Goal: Information Seeking & Learning: Learn about a topic

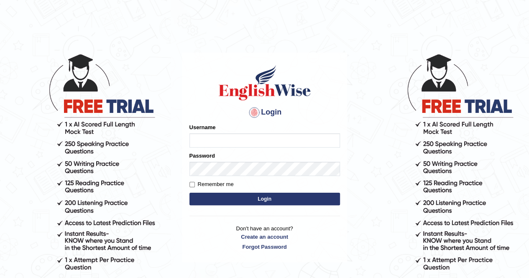
type input "Amy1976"
click at [271, 199] on button "Login" at bounding box center [265, 199] width 151 height 13
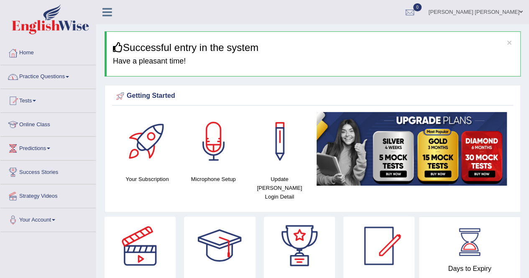
click at [69, 77] on span at bounding box center [67, 77] width 3 height 2
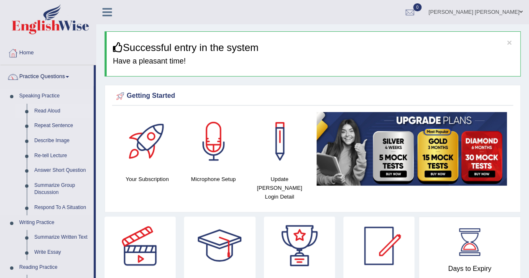
click at [55, 110] on link "Read Aloud" at bounding box center [62, 111] width 63 height 15
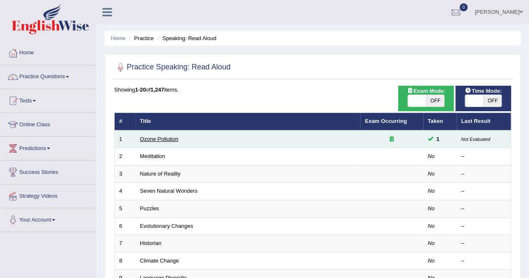
click at [173, 139] on link "Ozone Pollution" at bounding box center [159, 139] width 38 height 6
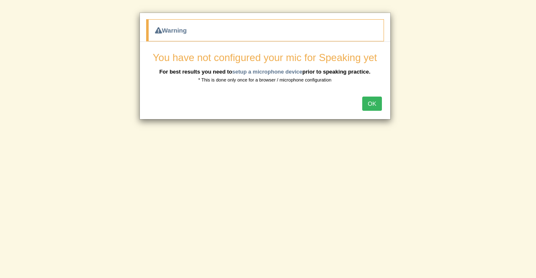
click at [375, 98] on button "OK" at bounding box center [371, 104] width 19 height 14
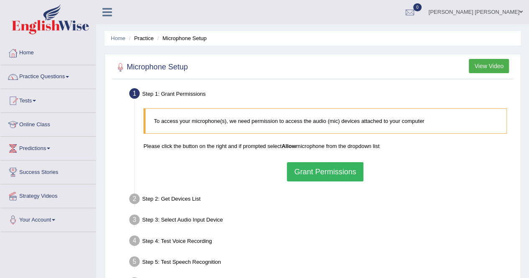
click at [346, 172] on button "Grant Permissions" at bounding box center [325, 171] width 76 height 19
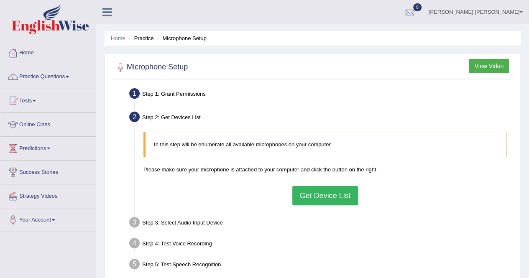
click at [338, 200] on button "Get Device List" at bounding box center [324, 195] width 65 height 19
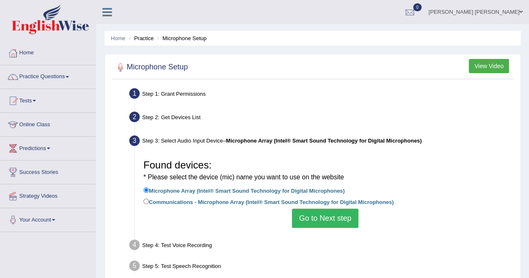
click at [331, 218] on button "Go to Next step" at bounding box center [325, 218] width 67 height 19
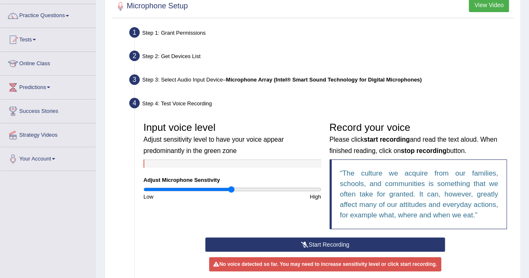
scroll to position [67, 0]
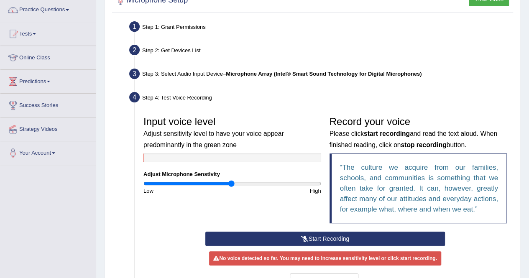
click at [332, 239] on button "Start Recording" at bounding box center [325, 239] width 240 height 14
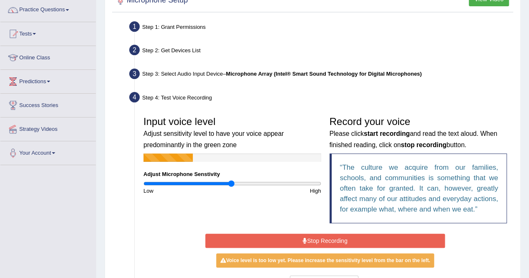
click at [332, 239] on button "Stop Recording" at bounding box center [325, 241] width 240 height 14
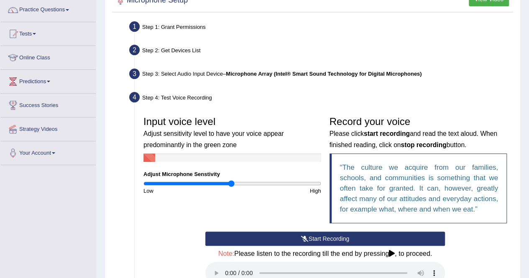
click at [332, 239] on button "Start Recording" at bounding box center [325, 239] width 240 height 14
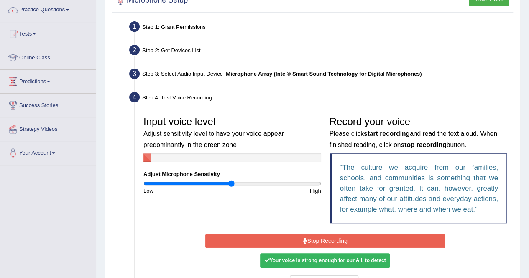
click at [332, 239] on button "Stop Recording" at bounding box center [325, 241] width 240 height 14
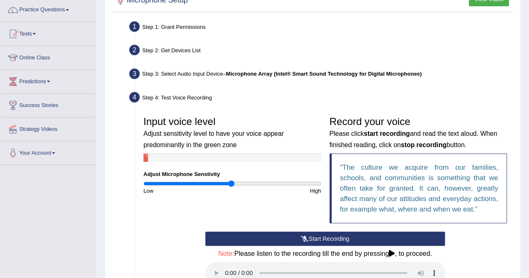
click at [69, 10] on span at bounding box center [67, 10] width 3 height 2
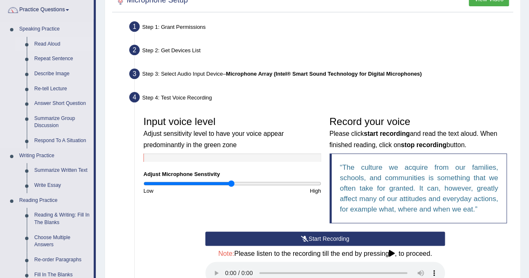
click at [52, 43] on link "Read Aloud" at bounding box center [62, 44] width 63 height 15
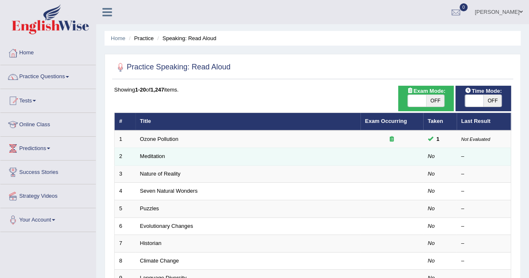
click at [147, 151] on td "Meditation" at bounding box center [248, 157] width 225 height 18
click at [313, 159] on td "Meditation" at bounding box center [248, 157] width 225 height 18
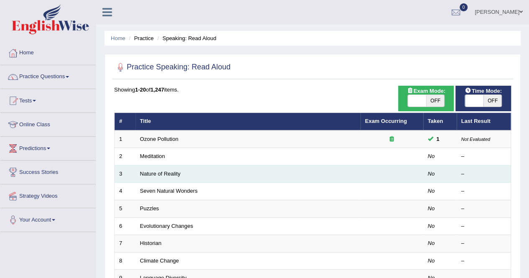
click at [174, 176] on td "Nature of Reality" at bounding box center [248, 174] width 225 height 18
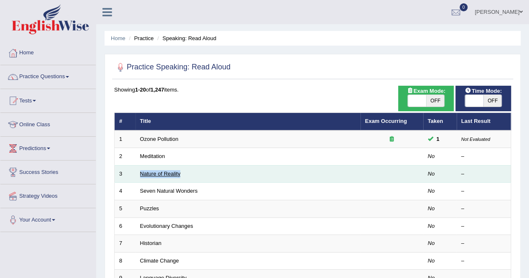
click at [173, 174] on link "Nature of Reality" at bounding box center [160, 174] width 41 height 6
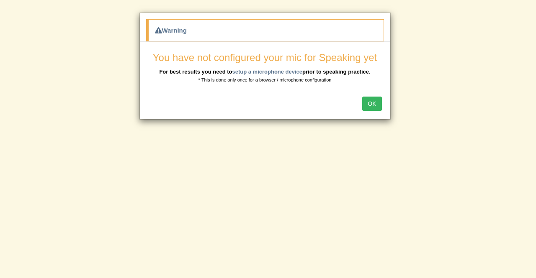
click at [369, 105] on button "OK" at bounding box center [371, 104] width 19 height 14
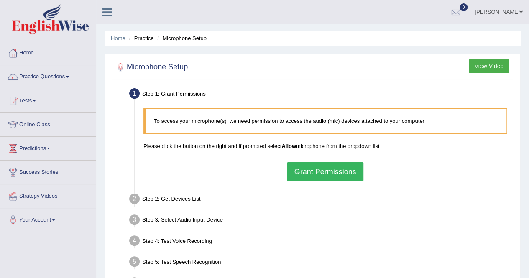
click at [349, 169] on button "Grant Permissions" at bounding box center [325, 171] width 76 height 19
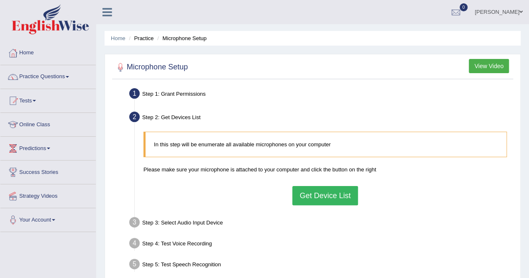
click at [340, 194] on button "Get Device List" at bounding box center [324, 195] width 65 height 19
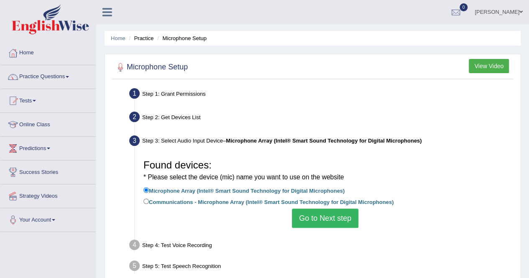
click at [338, 219] on button "Go to Next step" at bounding box center [325, 218] width 67 height 19
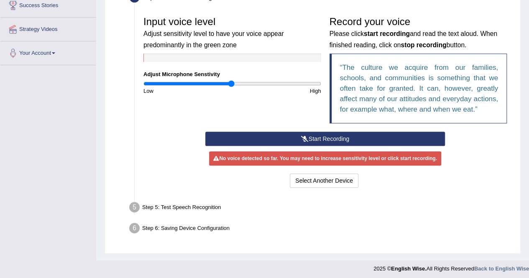
scroll to position [167, 0]
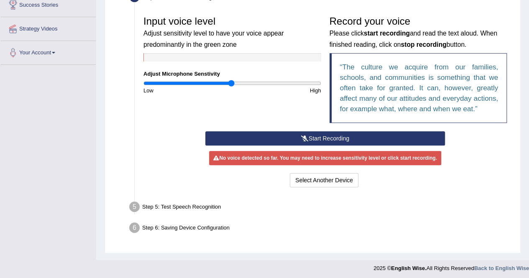
click at [194, 205] on div "Step 5: Test Speech Recognition" at bounding box center [321, 208] width 391 height 18
click at [133, 203] on li "Step 5: Test Speech Recognition Text to read The culture we acquire from our fa…" at bounding box center [321, 208] width 380 height 18
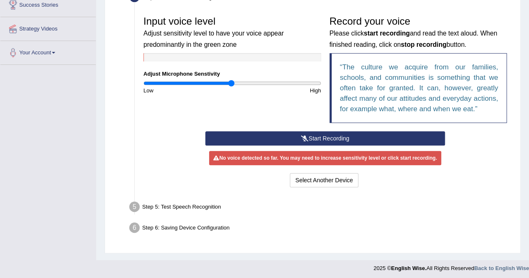
click at [133, 203] on li "Step 5: Test Speech Recognition Text to read The culture we acquire from our fa…" at bounding box center [321, 208] width 380 height 18
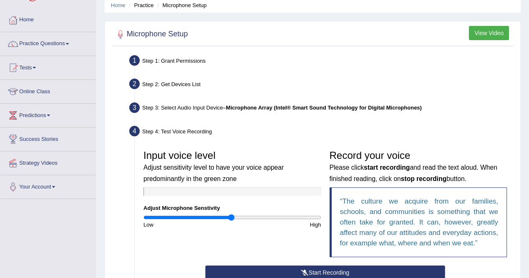
scroll to position [0, 0]
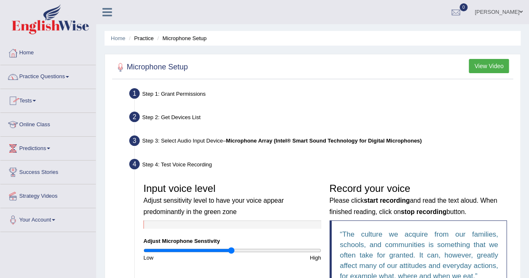
click at [70, 78] on link "Practice Questions" at bounding box center [47, 75] width 95 height 21
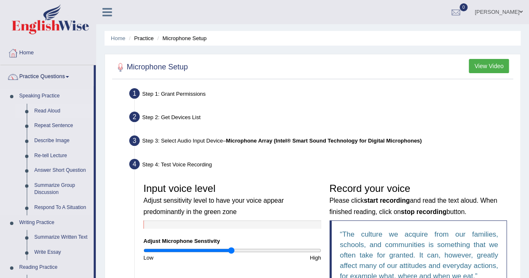
click at [55, 110] on link "Read Aloud" at bounding box center [62, 111] width 63 height 15
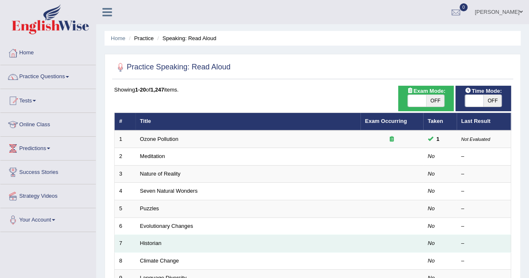
click at [172, 245] on td "Historian" at bounding box center [248, 244] width 225 height 18
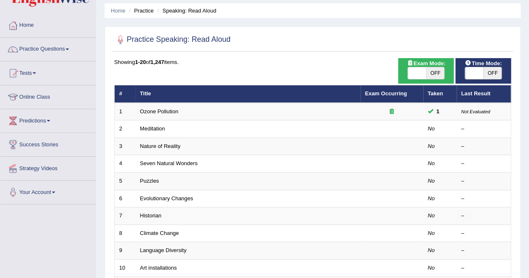
scroll to position [33, 0]
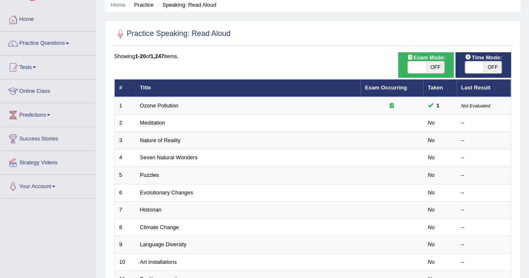
click at [437, 68] on span "OFF" at bounding box center [435, 68] width 18 height 12
click at [437, 68] on div "ON OFF" at bounding box center [435, 68] width 55 height 12
checkbox input "false"
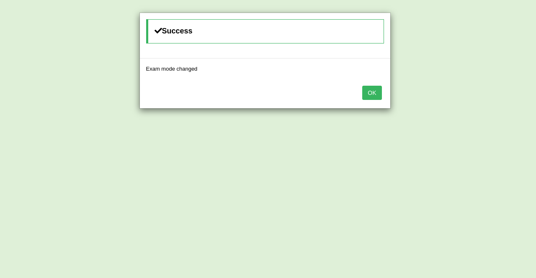
click at [437, 68] on body "Toggle navigation Home Practice Questions Speaking Practice Read Aloud Repeat S…" at bounding box center [268, 106] width 536 height 278
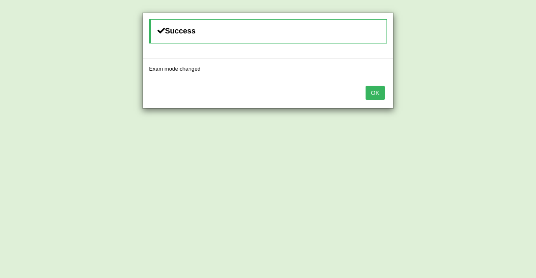
click at [382, 95] on button "OK" at bounding box center [374, 93] width 19 height 14
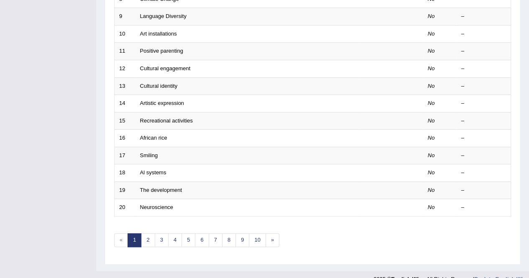
scroll to position [272, 0]
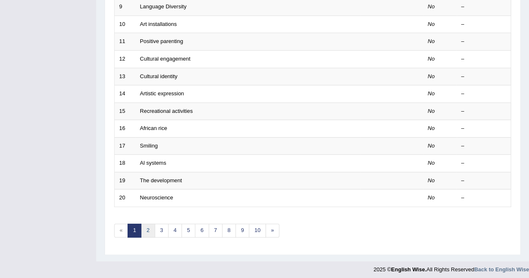
click at [148, 225] on link "2" at bounding box center [148, 231] width 14 height 14
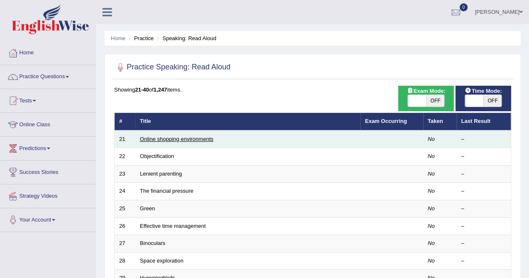
click at [145, 137] on link "Online shopping environments" at bounding box center [177, 139] width 74 height 6
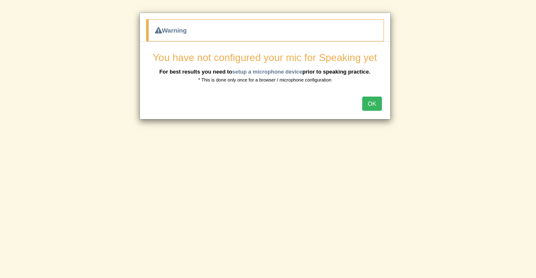
click at [375, 103] on button "OK" at bounding box center [371, 104] width 19 height 14
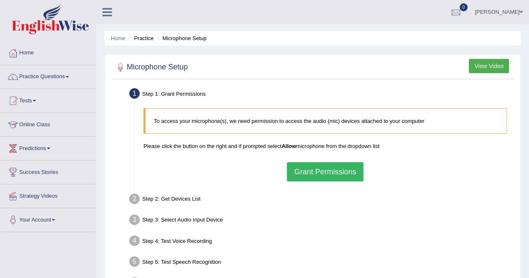
click at [339, 170] on button "Grant Permissions" at bounding box center [325, 171] width 76 height 19
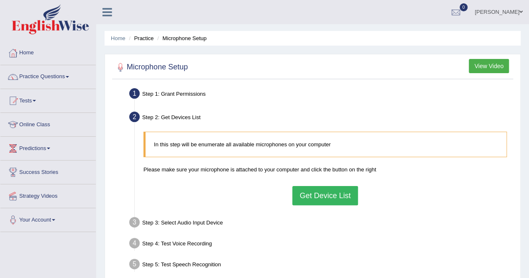
click at [336, 195] on button "Get Device List" at bounding box center [324, 195] width 65 height 19
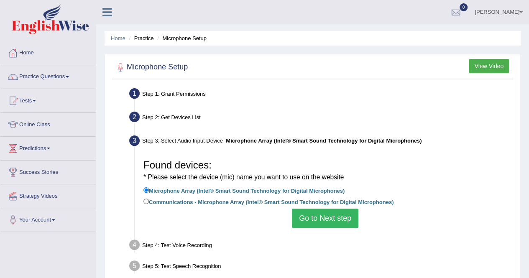
click at [332, 217] on button "Go to Next step" at bounding box center [325, 218] width 67 height 19
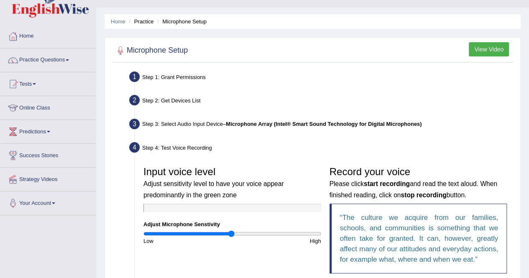
scroll to position [17, 0]
click at [69, 60] on span at bounding box center [67, 60] width 3 height 2
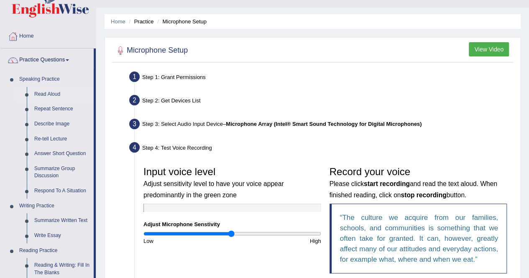
click at [40, 94] on link "Read Aloud" at bounding box center [62, 94] width 63 height 15
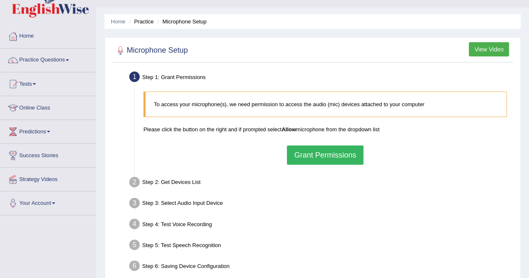
click at [70, 62] on link "Practice Questions" at bounding box center [47, 59] width 95 height 21
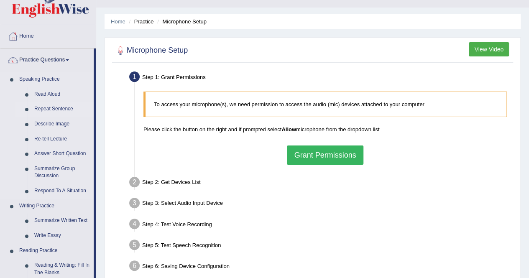
click at [63, 108] on link "Repeat Sentence" at bounding box center [62, 109] width 63 height 15
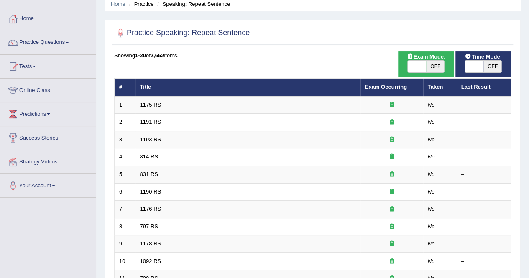
scroll to position [50, 0]
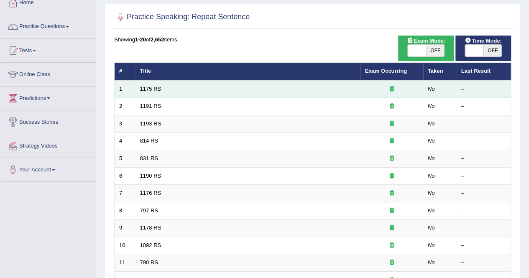
click at [430, 90] on em "No" at bounding box center [431, 89] width 7 height 6
click at [396, 90] on div at bounding box center [392, 89] width 54 height 8
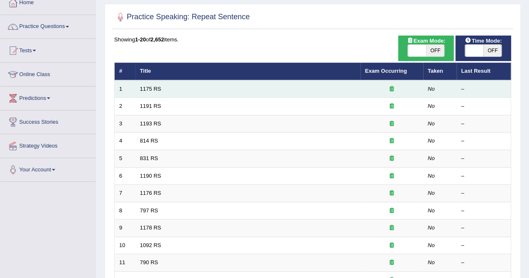
click at [396, 90] on div at bounding box center [392, 89] width 54 height 8
click at [393, 87] on icon at bounding box center [392, 88] width 4 height 5
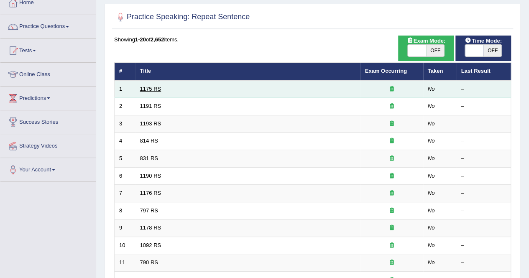
click at [145, 88] on link "1175 RS" at bounding box center [150, 89] width 21 height 6
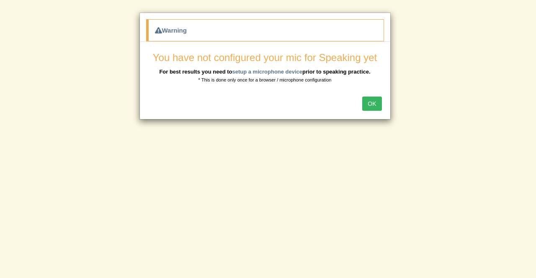
click at [374, 101] on button "OK" at bounding box center [371, 104] width 19 height 14
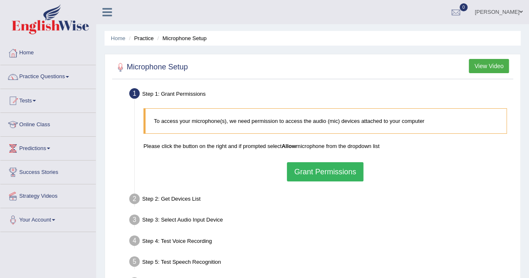
click at [328, 169] on button "Grant Permissions" at bounding box center [325, 171] width 76 height 19
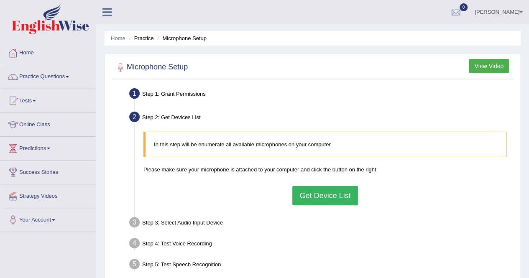
click at [321, 193] on button "Get Device List" at bounding box center [324, 195] width 65 height 19
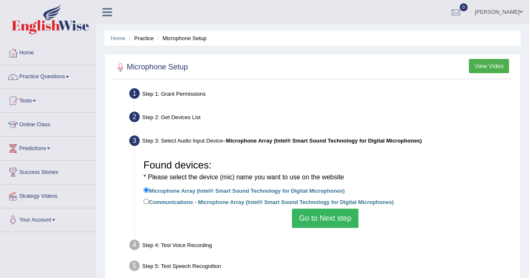
click at [321, 216] on button "Go to Next step" at bounding box center [325, 218] width 67 height 19
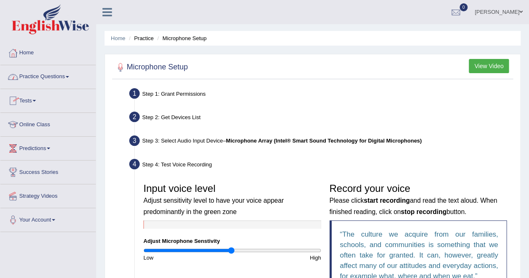
click at [26, 81] on link "Practice Questions" at bounding box center [47, 75] width 95 height 21
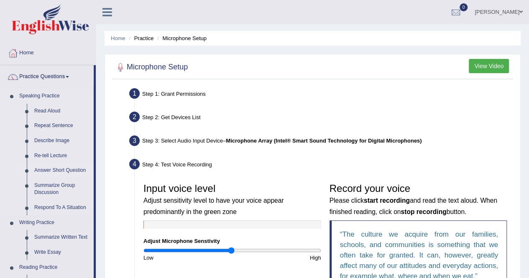
click at [46, 171] on link "Answer Short Question" at bounding box center [62, 170] width 63 height 15
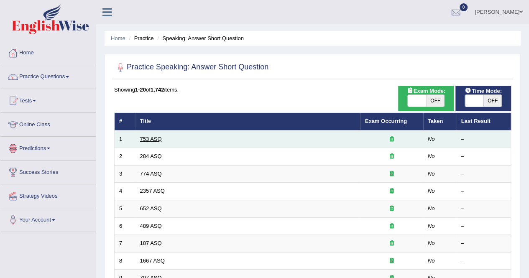
click at [142, 139] on link "753 ASQ" at bounding box center [151, 139] width 22 height 6
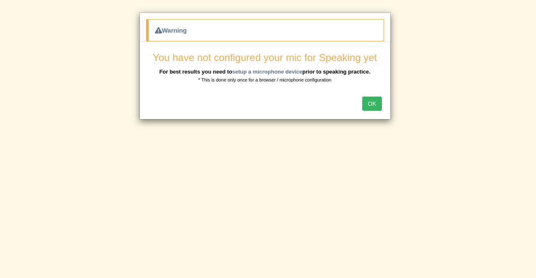
click at [372, 102] on button "OK" at bounding box center [371, 104] width 19 height 14
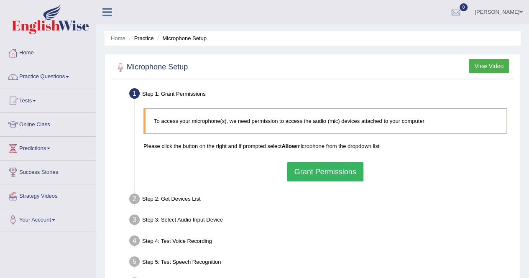
click at [343, 169] on button "Grant Permissions" at bounding box center [325, 171] width 76 height 19
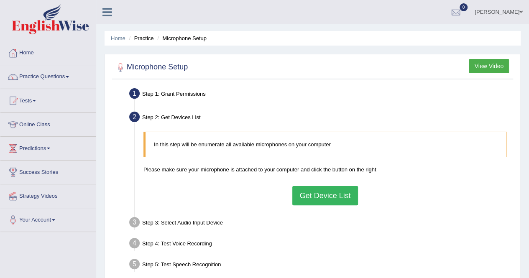
click at [339, 195] on button "Get Device List" at bounding box center [324, 195] width 65 height 19
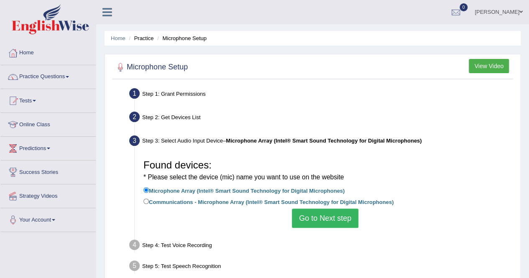
click at [336, 217] on button "Go to Next step" at bounding box center [325, 218] width 67 height 19
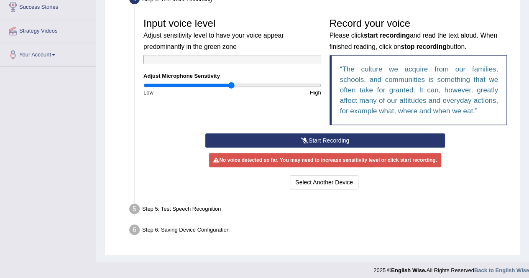
scroll to position [167, 0]
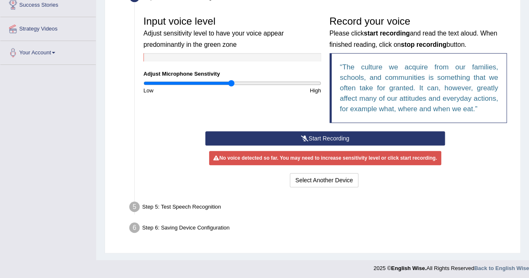
click at [156, 206] on div "Step 5: Test Speech Recognition" at bounding box center [321, 208] width 391 height 18
click at [319, 137] on button "Start Recording" at bounding box center [325, 138] width 240 height 14
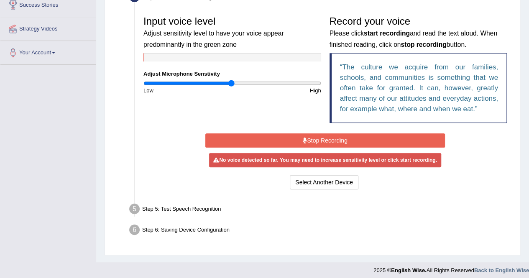
click at [316, 142] on button "Stop Recording" at bounding box center [325, 140] width 240 height 14
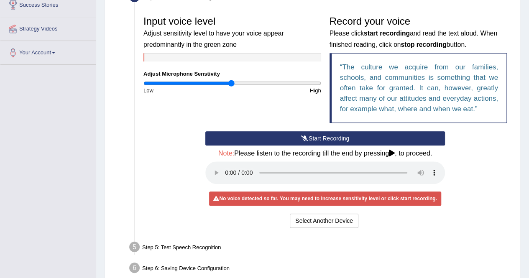
click at [316, 142] on button "Start Recording" at bounding box center [325, 138] width 240 height 14
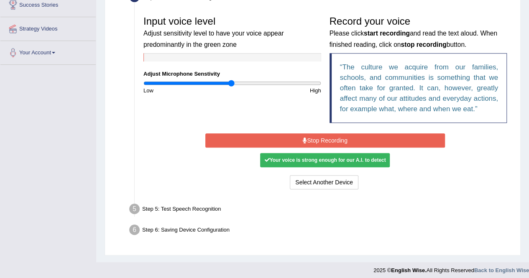
click at [316, 142] on button "Stop Recording" at bounding box center [325, 140] width 240 height 14
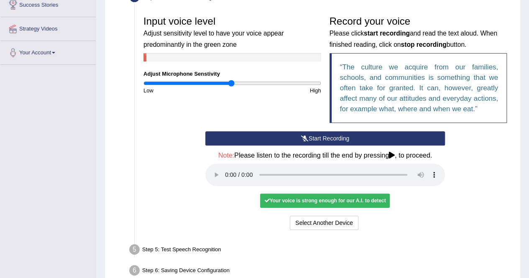
click at [316, 142] on button "Start Recording" at bounding box center [325, 138] width 240 height 14
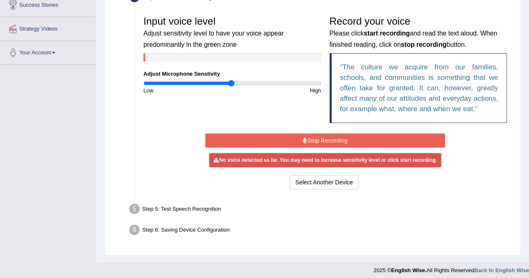
click at [145, 209] on div "Step 5: Test Speech Recognition" at bounding box center [321, 210] width 391 height 18
click at [131, 209] on li "Step 5: Test Speech Recognition Text to read The culture we acquire from our fa…" at bounding box center [321, 210] width 380 height 18
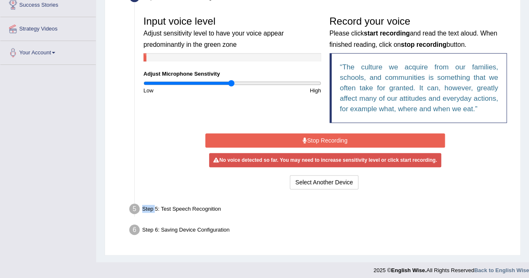
click at [131, 209] on li "Step 5: Test Speech Recognition Text to read The culture we acquire from our fa…" at bounding box center [321, 210] width 380 height 18
click at [342, 197] on ul "Step 1: Grant Permissions To access your microphone(s), we need permission to a…" at bounding box center [312, 79] width 397 height 322
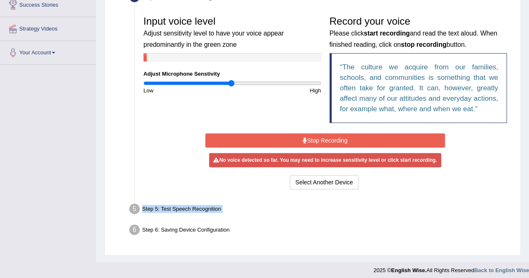
click at [342, 197] on ul "Step 1: Grant Permissions To access your microphone(s), we need permission to a…" at bounding box center [312, 79] width 397 height 322
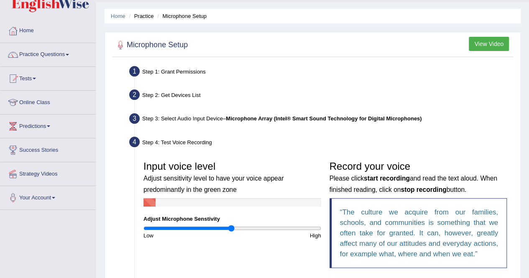
scroll to position [17, 0]
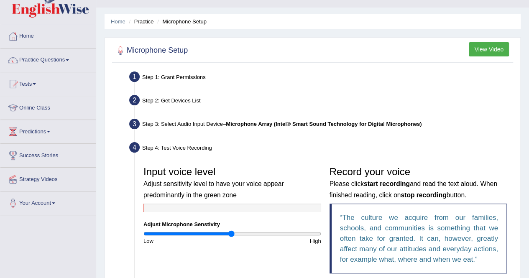
click at [39, 82] on link "Tests" at bounding box center [47, 82] width 95 height 21
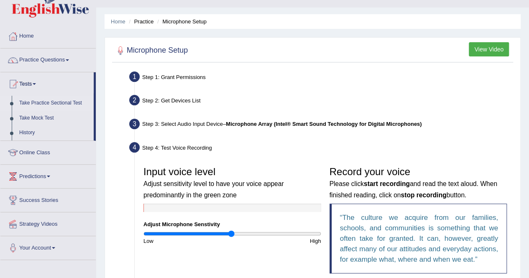
click at [36, 105] on link "Take Practice Sectional Test" at bounding box center [54, 103] width 78 height 15
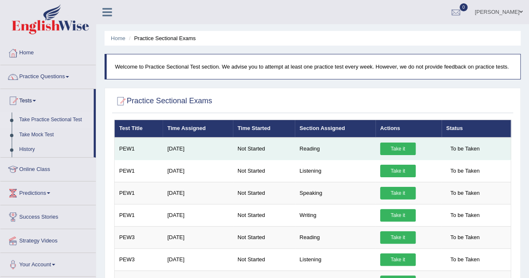
click at [126, 155] on td "PEW1" at bounding box center [139, 149] width 49 height 23
click at [386, 144] on link "Take it" at bounding box center [398, 149] width 36 height 13
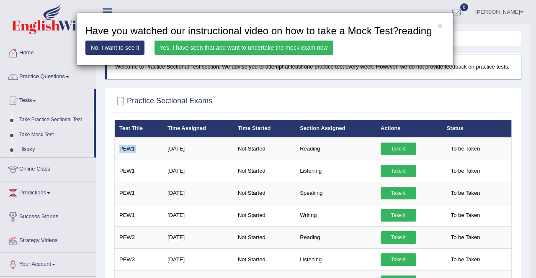
click at [119, 50] on link "No, I want to see it" at bounding box center [114, 48] width 59 height 14
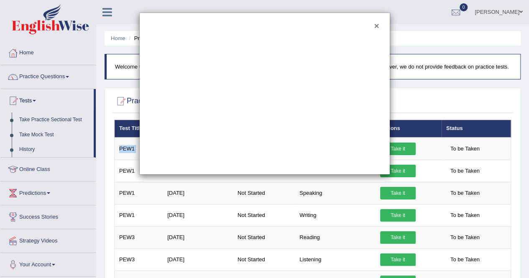
click at [378, 24] on button "×" at bounding box center [376, 25] width 5 height 9
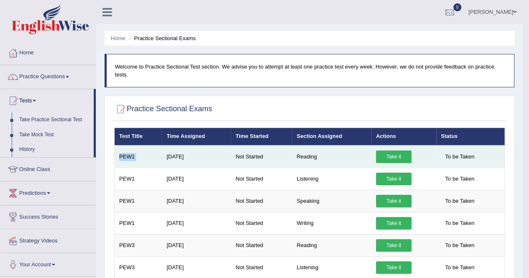
click at [393, 154] on link "Take it" at bounding box center [394, 157] width 36 height 13
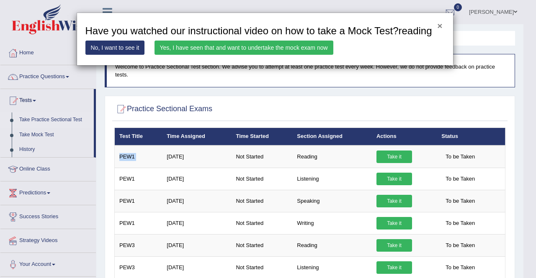
click at [440, 23] on button "×" at bounding box center [439, 25] width 5 height 9
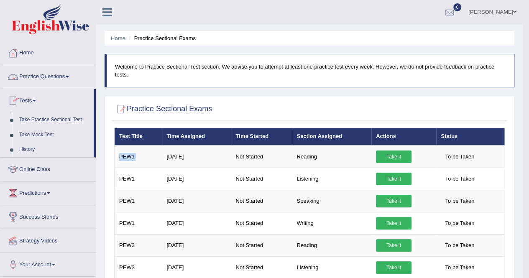
click at [58, 77] on link "Practice Questions" at bounding box center [47, 75] width 95 height 21
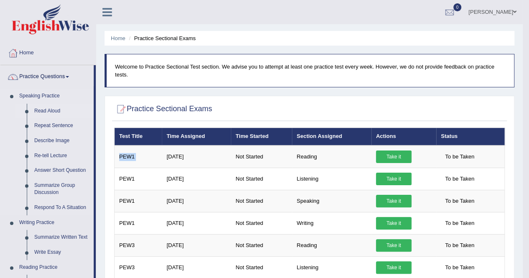
click at [50, 108] on link "Read Aloud" at bounding box center [62, 111] width 63 height 15
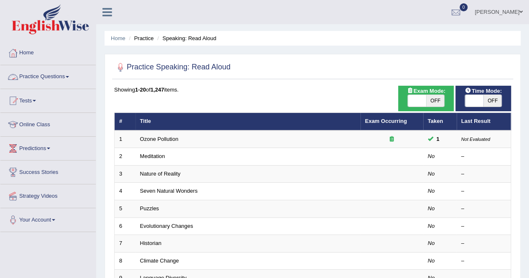
click at [69, 77] on span at bounding box center [67, 77] width 3 height 2
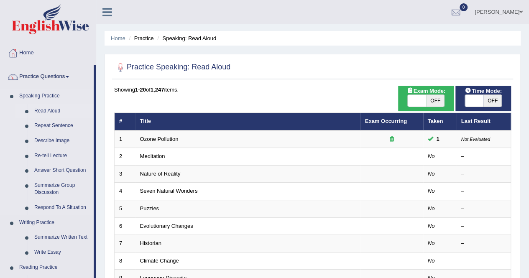
click at [59, 113] on link "Read Aloud" at bounding box center [62, 111] width 63 height 15
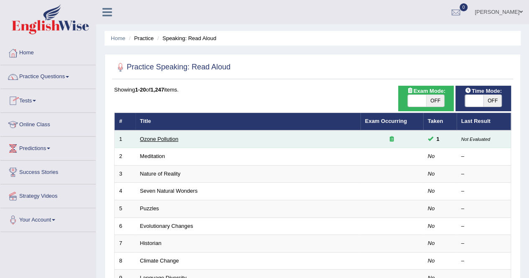
click at [148, 137] on link "Ozone Pollution" at bounding box center [159, 139] width 38 height 6
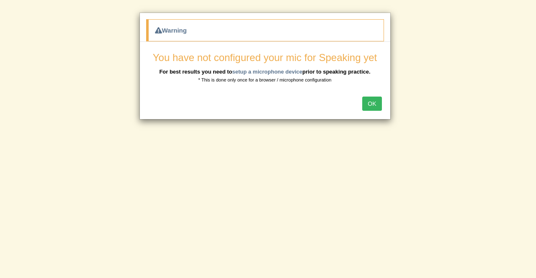
click at [374, 99] on button "OK" at bounding box center [371, 104] width 19 height 14
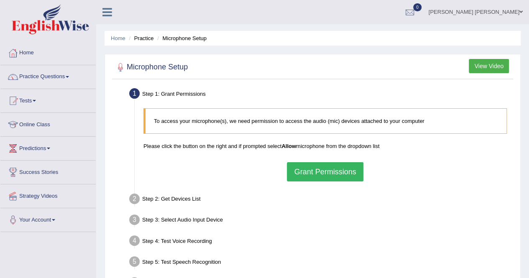
click at [336, 172] on button "Grant Permissions" at bounding box center [325, 171] width 76 height 19
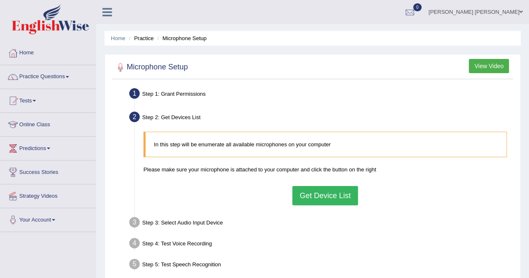
click at [331, 195] on button "Get Device List" at bounding box center [324, 195] width 65 height 19
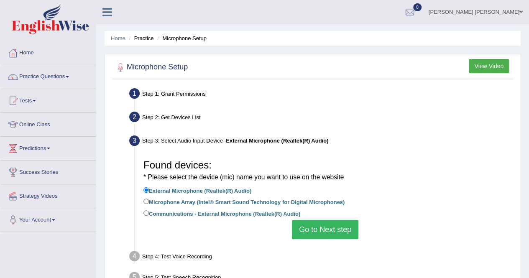
click at [326, 229] on button "Go to Next step" at bounding box center [325, 229] width 67 height 19
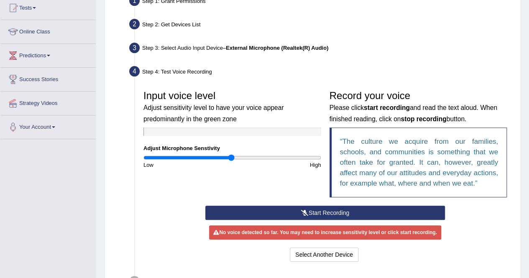
scroll to position [100, 0]
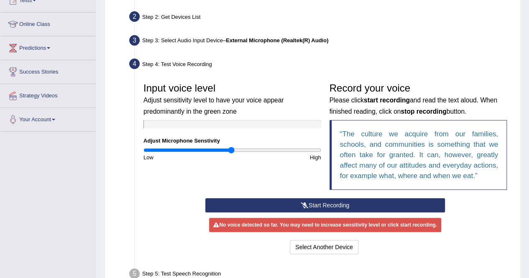
click at [321, 203] on button "Start Recording" at bounding box center [325, 205] width 240 height 14
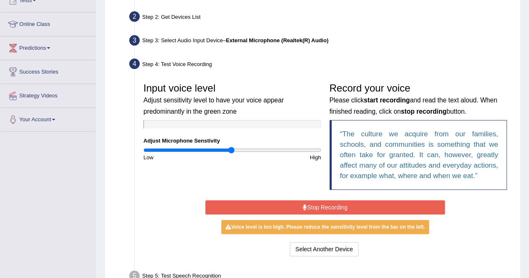
click at [321, 203] on button "Stop Recording" at bounding box center [325, 207] width 240 height 14
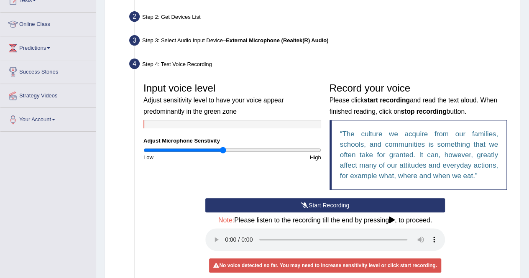
drag, startPoint x: 231, startPoint y: 150, endPoint x: 223, endPoint y: 150, distance: 8.4
click at [223, 150] on input "range" at bounding box center [233, 150] width 178 height 7
click at [303, 206] on icon at bounding box center [305, 206] width 8 height 6
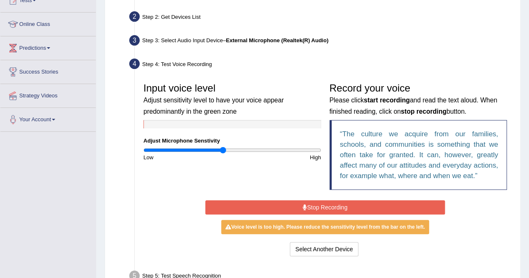
click at [303, 206] on icon at bounding box center [305, 208] width 4 height 6
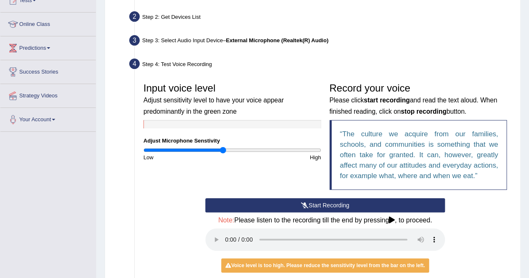
click at [211, 146] on div "Input voice level Adjust sensitivity level to have your voice appear predominan…" at bounding box center [232, 120] width 186 height 83
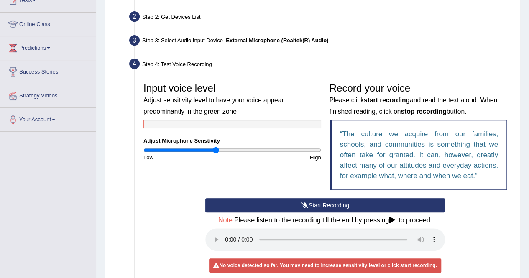
click at [216, 149] on input "range" at bounding box center [233, 150] width 178 height 7
type input "0.74"
click at [210, 149] on input "range" at bounding box center [233, 150] width 178 height 7
click at [319, 202] on button "Start Recording" at bounding box center [325, 205] width 240 height 14
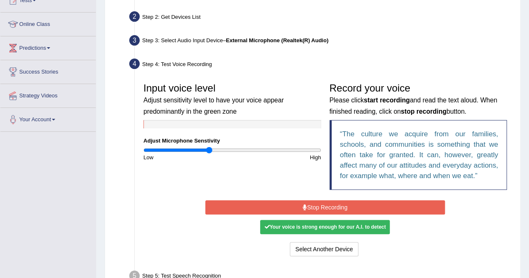
click at [319, 202] on button "Stop Recording" at bounding box center [325, 207] width 240 height 14
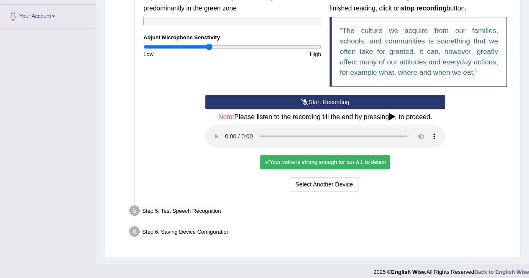
scroll to position [209, 0]
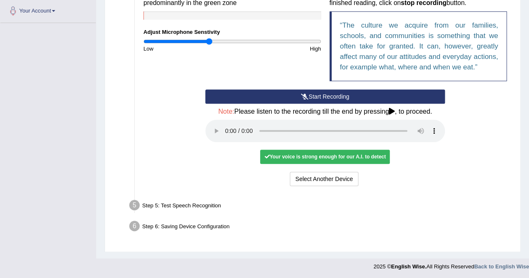
click at [162, 202] on div "Step 5: Test Speech Recognition" at bounding box center [321, 207] width 391 height 18
click at [281, 160] on div "Your voice is strong enough for our A.I. to detect" at bounding box center [325, 157] width 130 height 14
click at [134, 203] on li "Step 5: Test Speech Recognition Text to read The culture we acquire from our fa…" at bounding box center [321, 207] width 380 height 18
click at [210, 204] on div "Step 5: Test Speech Recognition" at bounding box center [321, 207] width 391 height 18
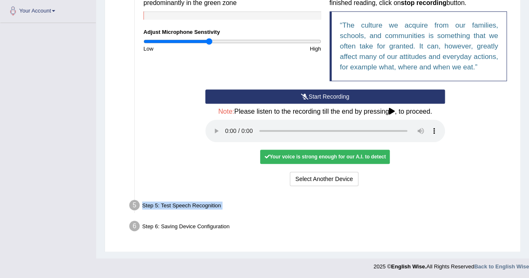
click at [210, 204] on div "Step 5: Test Speech Recognition" at bounding box center [321, 207] width 391 height 18
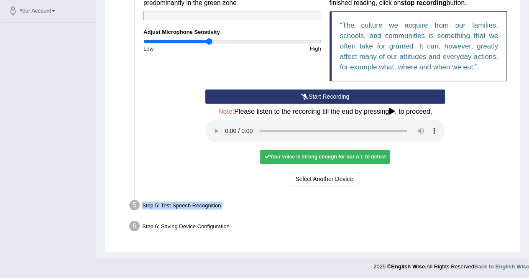
click at [210, 204] on div "Step 5: Test Speech Recognition" at bounding box center [321, 207] width 391 height 18
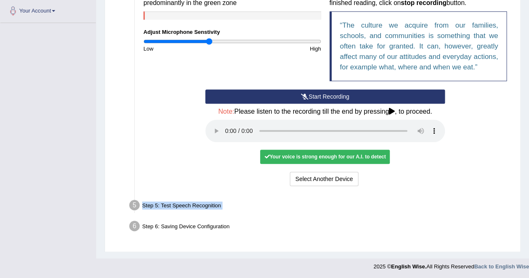
click at [210, 204] on div "Step 5: Test Speech Recognition" at bounding box center [321, 207] width 391 height 18
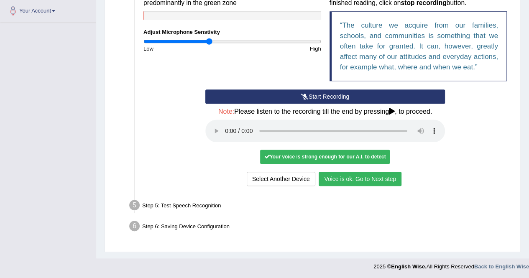
click at [135, 204] on li "Step 5: Test Speech Recognition Text to read The culture we acquire from our fa…" at bounding box center [321, 207] width 380 height 18
click at [154, 204] on div "Step 5: Test Speech Recognition" at bounding box center [321, 207] width 391 height 18
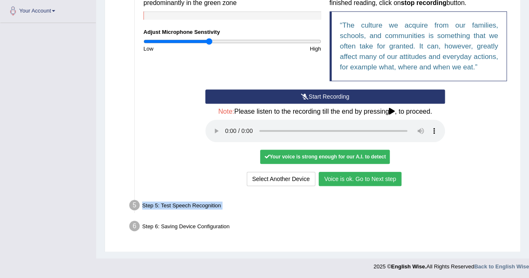
click at [154, 204] on div "Step 5: Test Speech Recognition" at bounding box center [321, 207] width 391 height 18
drag, startPoint x: 154, startPoint y: 204, endPoint x: 134, endPoint y: 205, distance: 20.5
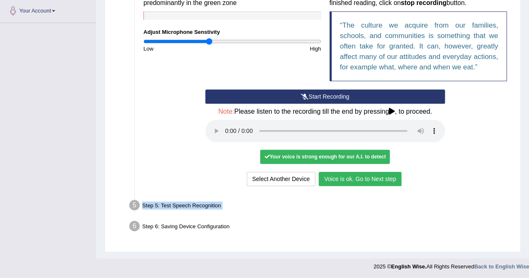
click at [134, 205] on li "Step 5: Test Speech Recognition Text to read The culture we acquire from our fa…" at bounding box center [321, 207] width 380 height 18
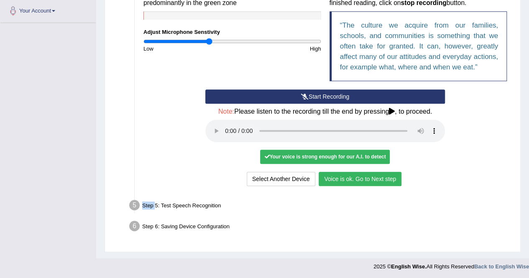
click at [134, 205] on li "Step 5: Test Speech Recognition Text to read The culture we acquire from our fa…" at bounding box center [321, 207] width 380 height 18
click at [279, 159] on div "Your voice is strong enough for our A.I. to detect" at bounding box center [325, 157] width 130 height 14
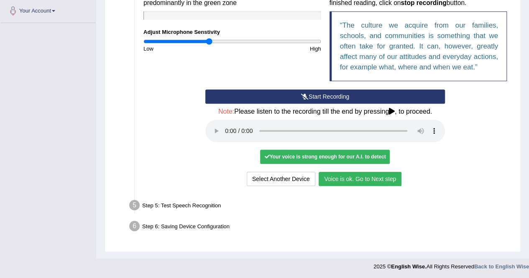
click at [267, 156] on icon at bounding box center [266, 156] width 5 height 5
click at [267, 158] on icon at bounding box center [266, 156] width 5 height 5
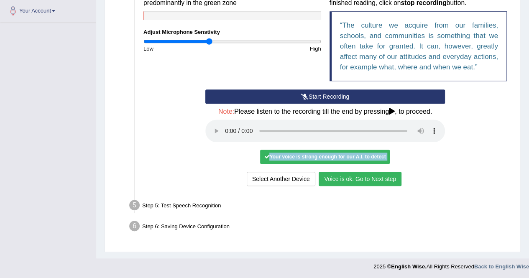
click at [267, 158] on icon at bounding box center [266, 156] width 5 height 5
click at [339, 179] on button "Voice is ok. Go to Next step" at bounding box center [360, 179] width 83 height 14
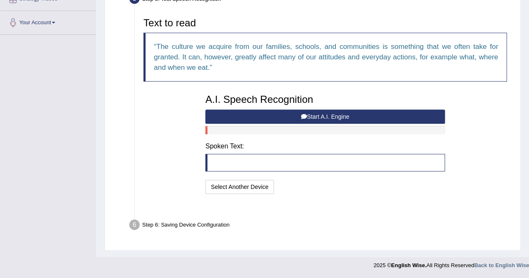
scroll to position [176, 0]
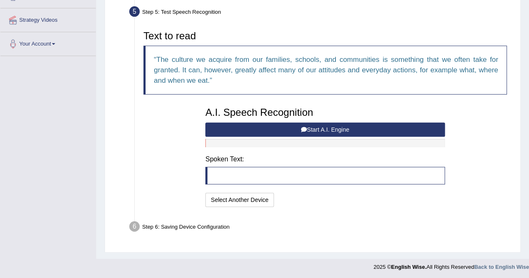
click at [322, 126] on button "Start A.I. Engine" at bounding box center [325, 130] width 240 height 14
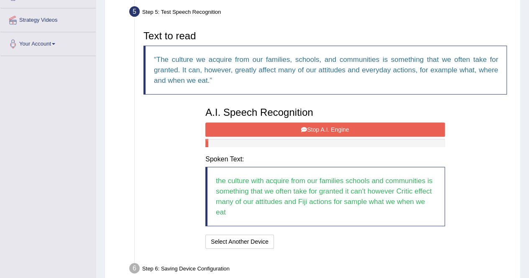
click at [322, 126] on button "Stop A.I. Engine" at bounding box center [325, 130] width 240 height 14
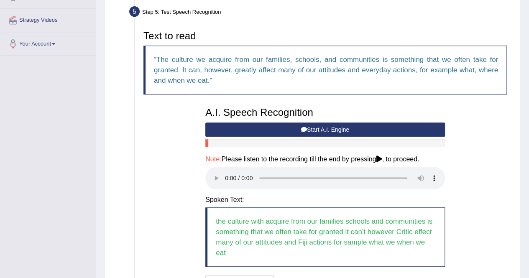
click at [313, 128] on button "Start A.I. Engine" at bounding box center [325, 130] width 240 height 14
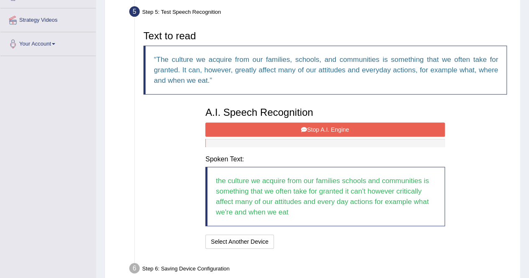
click at [322, 169] on blockquote "the culture we acquire from our families schools and communities is something t…" at bounding box center [325, 196] width 240 height 59
click at [308, 127] on button "Stop A.I. Engine" at bounding box center [325, 130] width 240 height 14
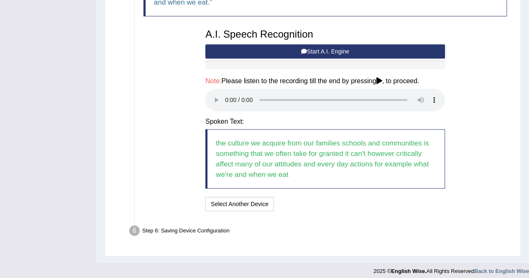
scroll to position [259, 0]
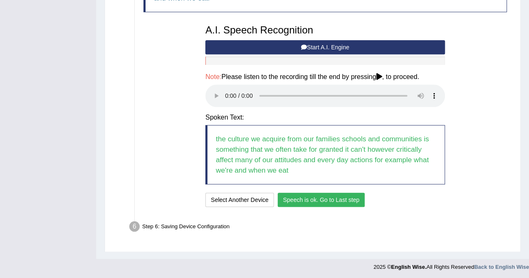
click at [331, 200] on button "Speech is ok. Go to Last step" at bounding box center [321, 200] width 87 height 14
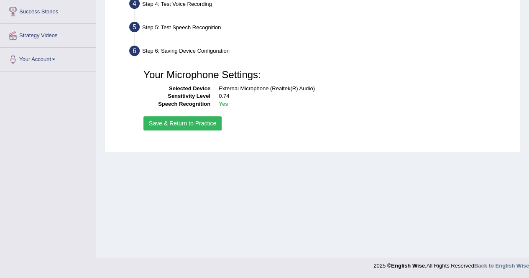
click at [172, 122] on button "Save & Return to Practice" at bounding box center [183, 123] width 78 height 14
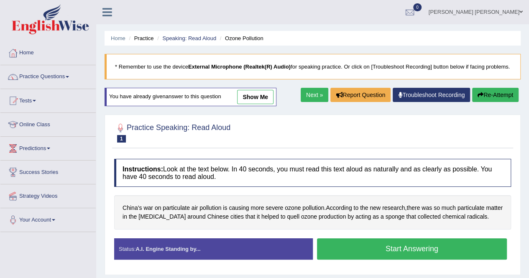
drag, startPoint x: 0, startPoint y: 0, endPoint x: 439, endPoint y: 201, distance: 482.9
click at [439, 201] on div "Practice Speaking: Read Aloud 1 Ozone Pollution Instructions: Look at the text …" at bounding box center [313, 195] width 416 height 160
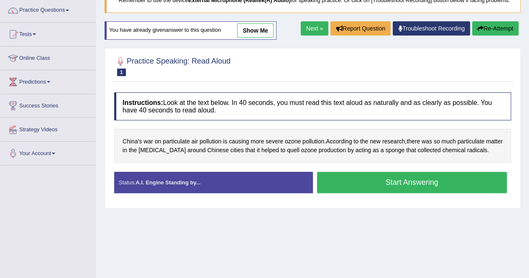
scroll to position [67, 0]
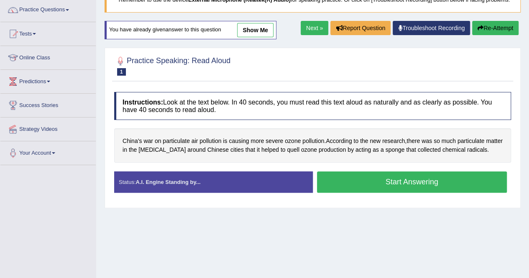
click at [175, 185] on strong "A.I. Engine Standing by..." at bounding box center [168, 182] width 65 height 6
click at [436, 187] on button "Start Answering" at bounding box center [412, 182] width 190 height 21
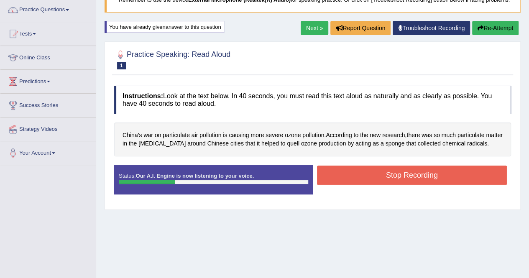
click at [436, 185] on button "Stop Recording" at bounding box center [412, 175] width 190 height 19
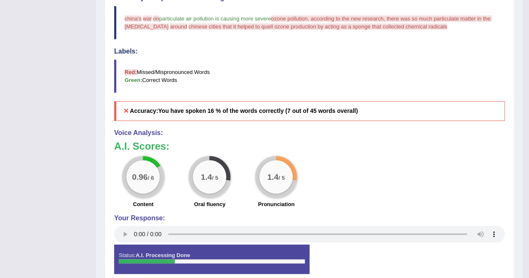
scroll to position [268, 0]
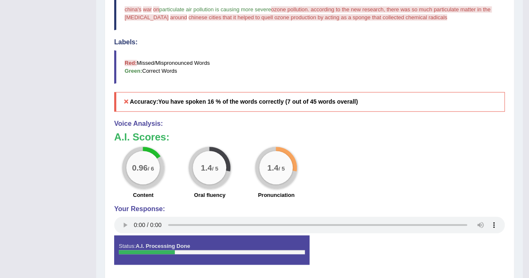
click at [155, 243] on strong "A.I. Processing Done" at bounding box center [163, 246] width 54 height 6
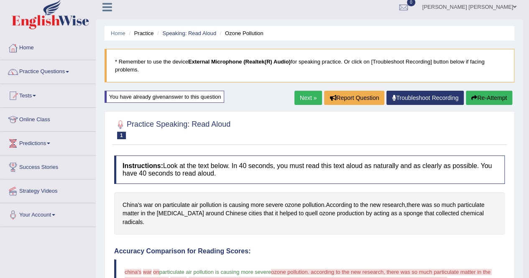
scroll to position [0, 0]
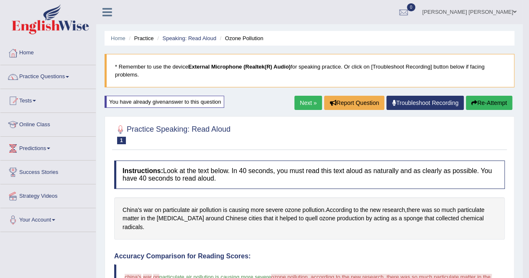
click at [494, 102] on button "Re-Attempt" at bounding box center [489, 103] width 46 height 14
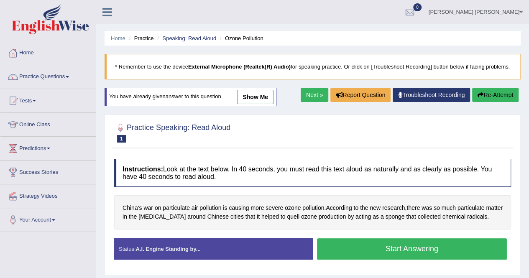
click at [425, 253] on button "Start Answering" at bounding box center [412, 249] width 190 height 21
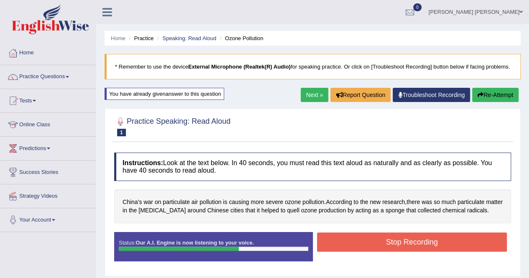
click at [425, 252] on button "Stop Recording" at bounding box center [412, 242] width 190 height 19
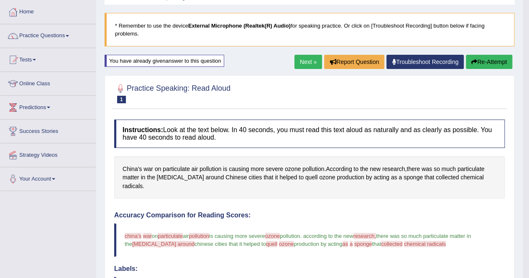
scroll to position [33, 0]
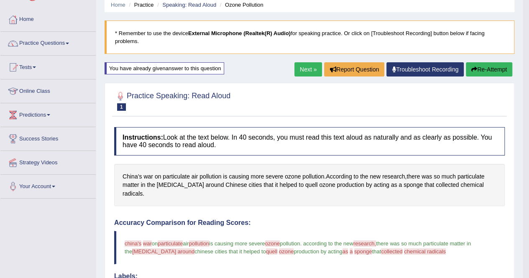
click at [490, 67] on button "Re-Attempt" at bounding box center [489, 69] width 46 height 14
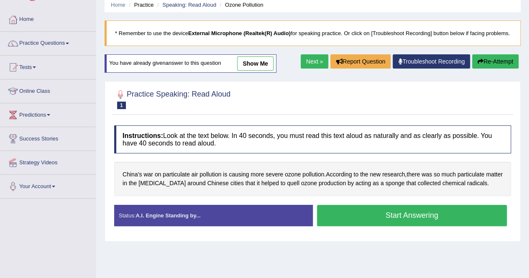
click at [424, 223] on button "Start Answering" at bounding box center [412, 215] width 190 height 21
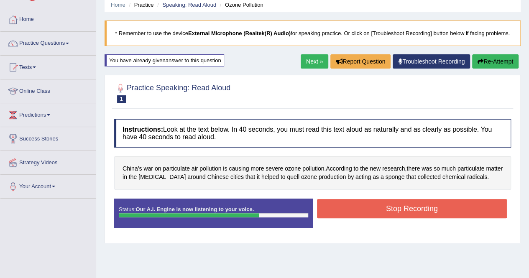
click at [447, 216] on button "Stop Recording" at bounding box center [412, 208] width 190 height 19
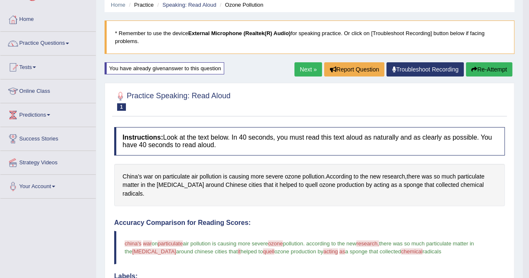
click at [480, 68] on button "Re-Attempt" at bounding box center [489, 69] width 46 height 14
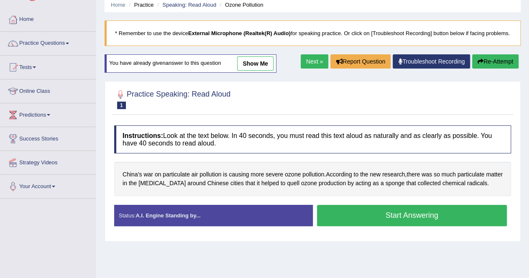
click at [428, 221] on button "Start Answering" at bounding box center [412, 215] width 190 height 21
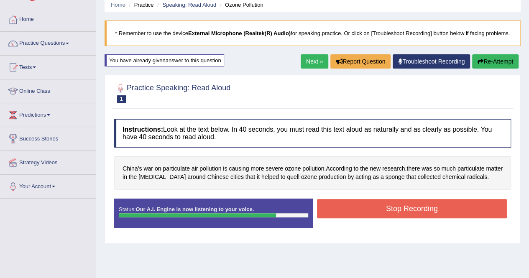
click at [426, 210] on button "Stop Recording" at bounding box center [412, 208] width 190 height 19
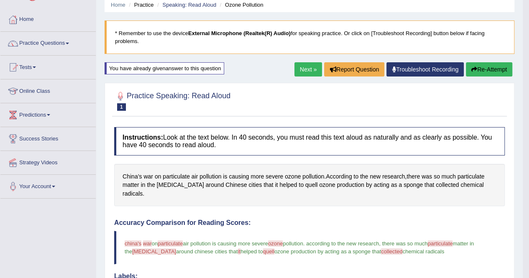
click at [490, 70] on button "Re-Attempt" at bounding box center [489, 69] width 46 height 14
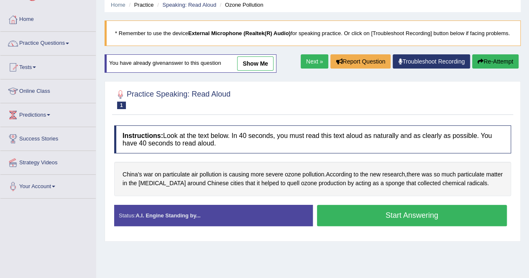
click at [423, 225] on button "Start Answering" at bounding box center [412, 215] width 190 height 21
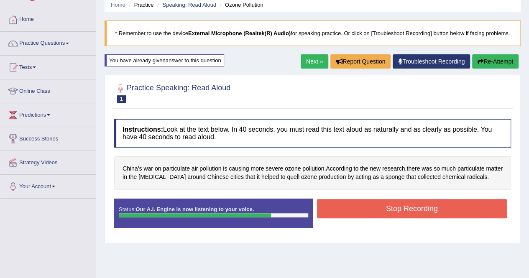
click at [423, 221] on div "Stop Recording" at bounding box center [412, 209] width 199 height 21
click at [419, 216] on button "Stop Recording" at bounding box center [412, 208] width 190 height 19
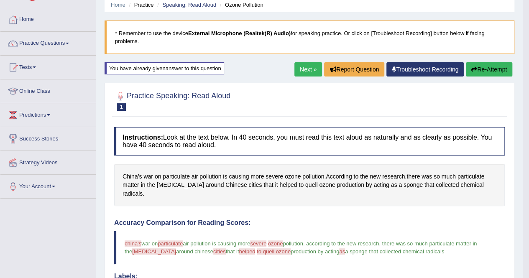
click at [477, 66] on button "Re-Attempt" at bounding box center [489, 69] width 46 height 14
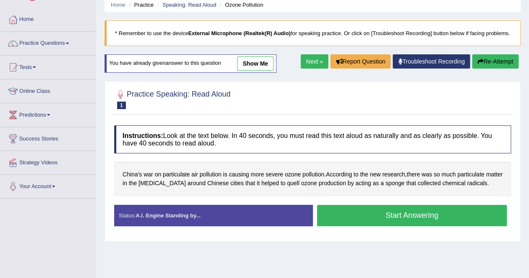
click at [410, 220] on button "Start Answering" at bounding box center [412, 215] width 190 height 21
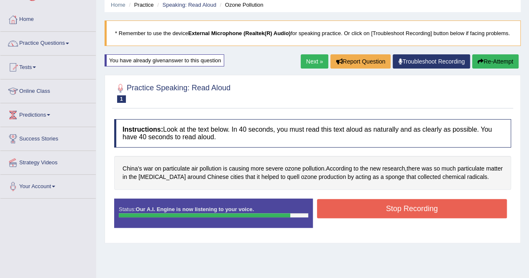
click at [410, 218] on button "Stop Recording" at bounding box center [412, 208] width 190 height 19
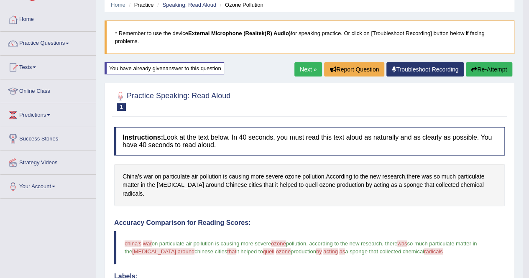
click at [486, 68] on button "Re-Attempt" at bounding box center [489, 69] width 46 height 14
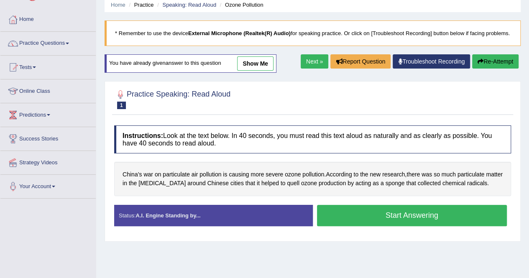
click at [405, 217] on button "Start Answering" at bounding box center [412, 215] width 190 height 21
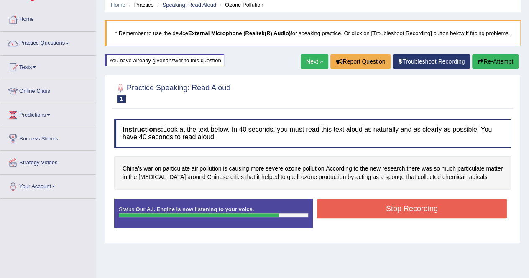
click at [405, 217] on button "Stop Recording" at bounding box center [412, 208] width 190 height 19
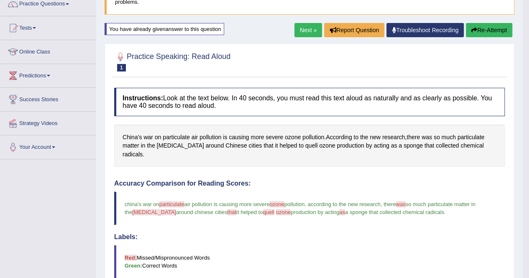
scroll to position [72, 0]
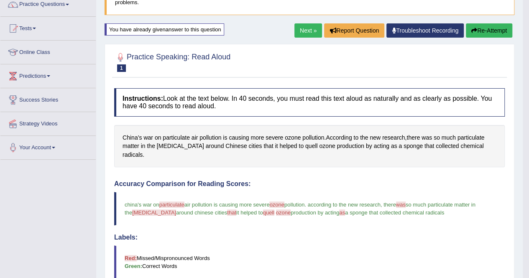
click at [493, 28] on button "Re-Attempt" at bounding box center [489, 30] width 46 height 14
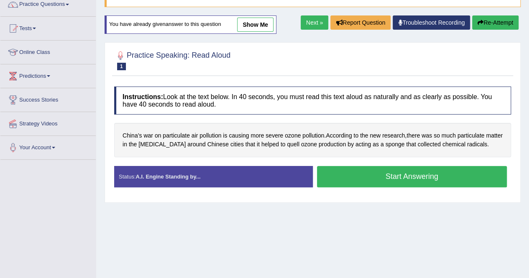
click at [408, 186] on button "Start Answering" at bounding box center [412, 176] width 190 height 21
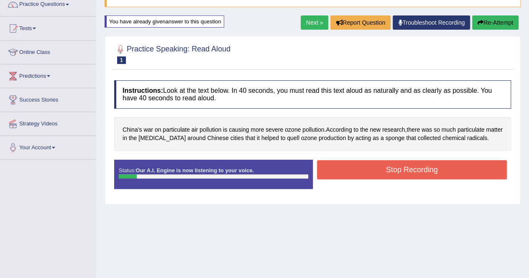
click at [412, 178] on button "Stop Recording" at bounding box center [412, 169] width 190 height 19
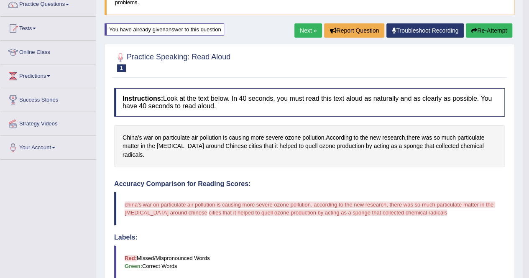
click at [501, 29] on button "Re-Attempt" at bounding box center [489, 30] width 46 height 14
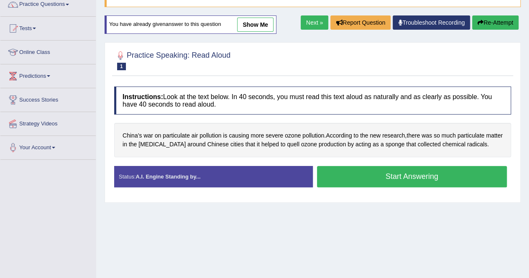
click at [410, 179] on button "Start Answering" at bounding box center [412, 176] width 190 height 21
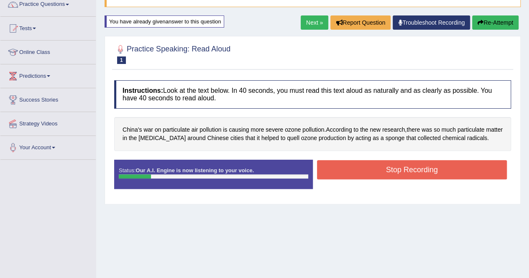
click at [410, 179] on button "Stop Recording" at bounding box center [412, 169] width 190 height 19
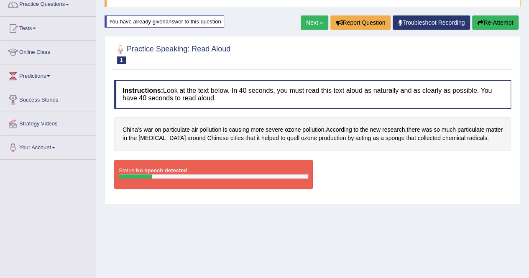
click at [487, 30] on button "Re-Attempt" at bounding box center [495, 22] width 46 height 14
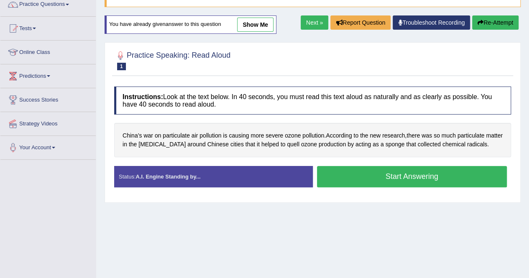
click at [397, 178] on button "Start Answering" at bounding box center [412, 176] width 190 height 21
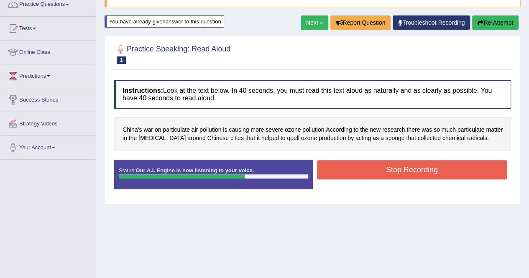
click at [397, 178] on button "Stop Recording" at bounding box center [412, 169] width 190 height 19
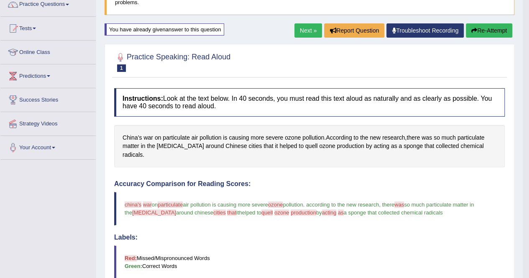
click at [490, 25] on button "Re-Attempt" at bounding box center [489, 30] width 46 height 14
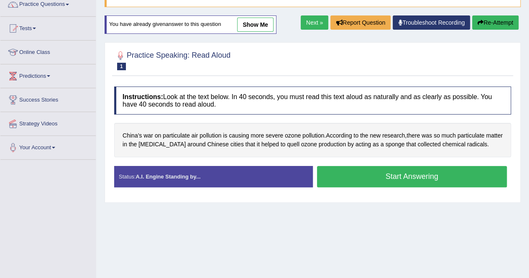
click at [398, 184] on button "Start Answering" at bounding box center [412, 176] width 190 height 21
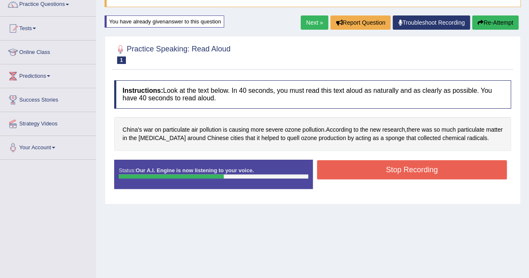
click at [398, 176] on button "Stop Recording" at bounding box center [412, 169] width 190 height 19
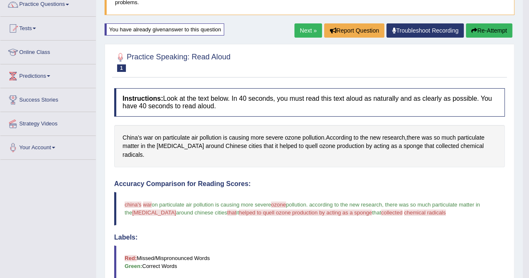
click at [493, 28] on button "Re-Attempt" at bounding box center [489, 30] width 46 height 14
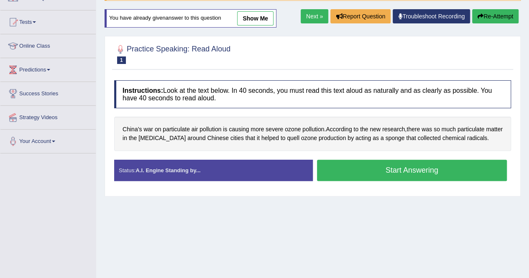
scroll to position [72, 0]
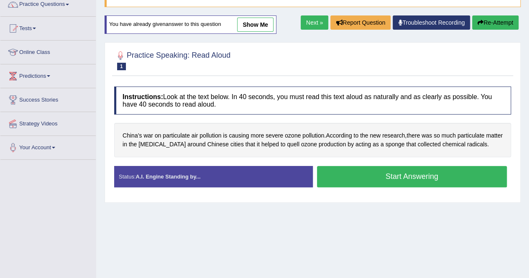
click at [420, 185] on button "Start Answering" at bounding box center [412, 176] width 190 height 21
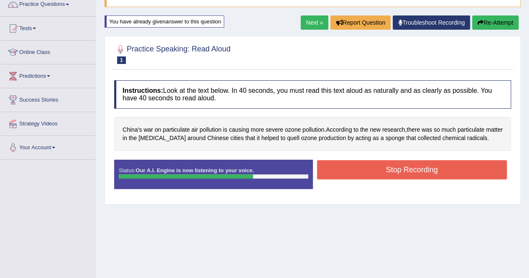
click at [419, 173] on button "Stop Recording" at bounding box center [412, 169] width 190 height 19
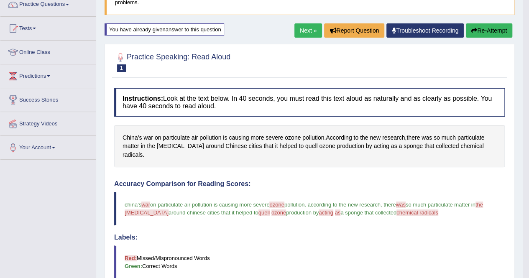
click at [491, 31] on button "Re-Attempt" at bounding box center [489, 30] width 46 height 14
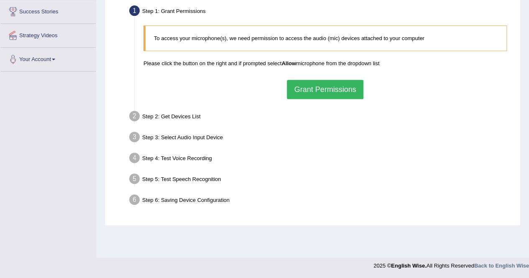
click at [312, 84] on button "Grant Permissions" at bounding box center [325, 89] width 76 height 19
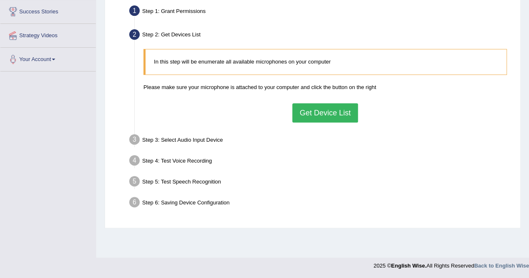
click at [315, 110] on button "Get Device List" at bounding box center [324, 112] width 65 height 19
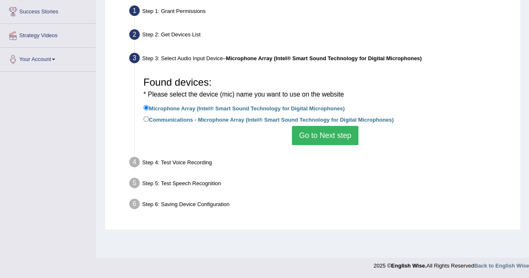
click at [325, 133] on button "Go to Next step" at bounding box center [325, 135] width 67 height 19
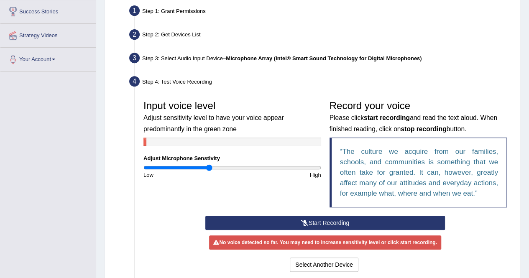
click at [307, 221] on icon at bounding box center [305, 223] width 8 height 6
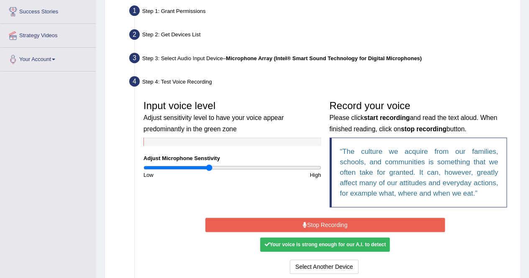
click at [307, 221] on button "Stop Recording" at bounding box center [325, 225] width 240 height 14
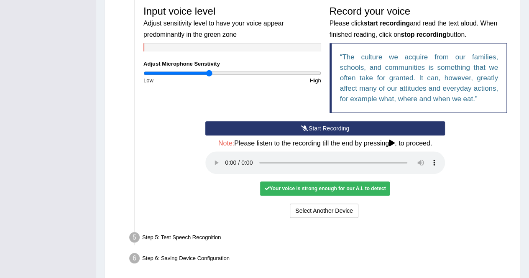
scroll to position [261, 0]
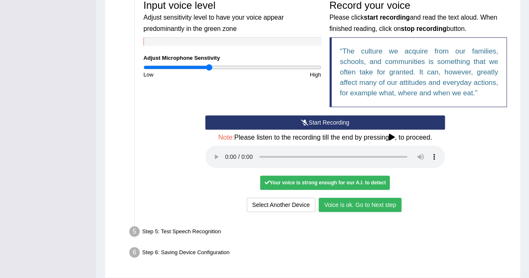
click at [340, 203] on button "Voice is ok. Go to Next step" at bounding box center [360, 205] width 83 height 14
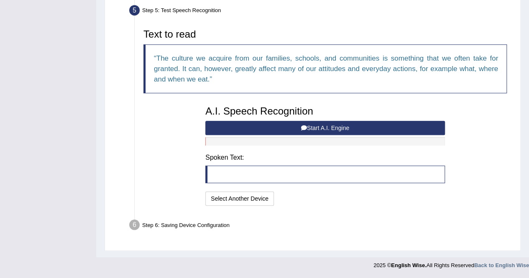
scroll to position [254, 0]
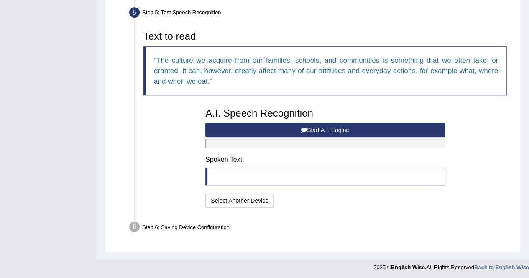
click at [324, 129] on button "Start A.I. Engine" at bounding box center [325, 130] width 240 height 14
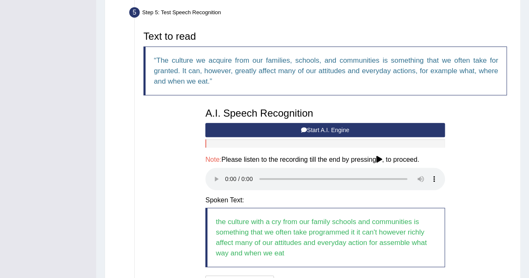
click at [375, 131] on button "Start A.I. Engine" at bounding box center [325, 130] width 240 height 14
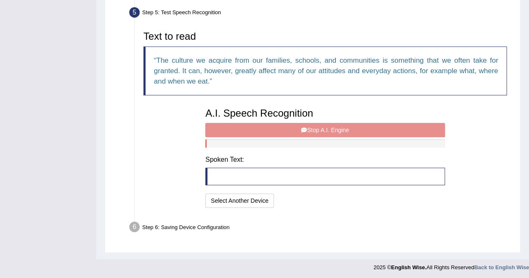
click at [375, 131] on div "A.I. Speech Recognition Start A.I. Engine Stop A.I. Engine Note: Please listen …" at bounding box center [325, 157] width 248 height 106
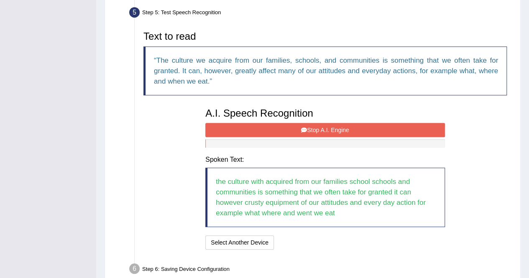
click at [302, 132] on button "Stop A.I. Engine" at bounding box center [325, 130] width 240 height 14
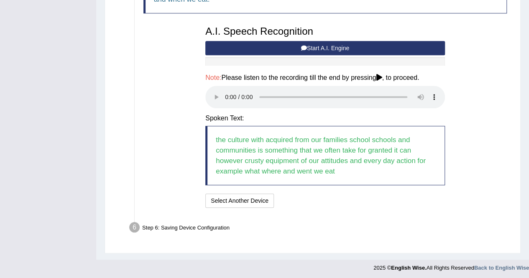
scroll to position [336, 0]
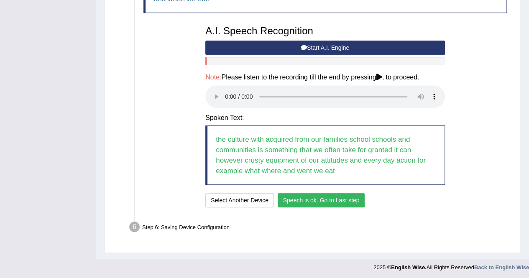
click at [307, 198] on button "Speech is ok. Go to Last step" at bounding box center [321, 200] width 87 height 14
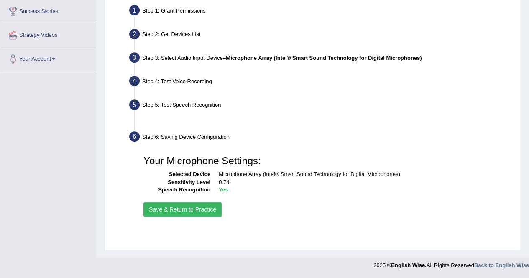
scroll to position [161, 0]
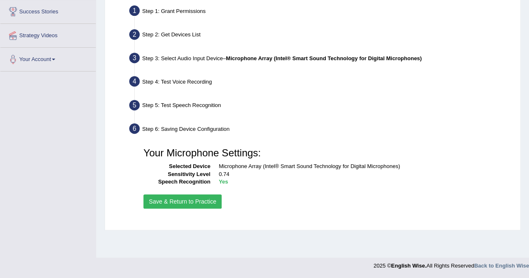
click at [168, 201] on button "Save & Return to Practice" at bounding box center [183, 202] width 78 height 14
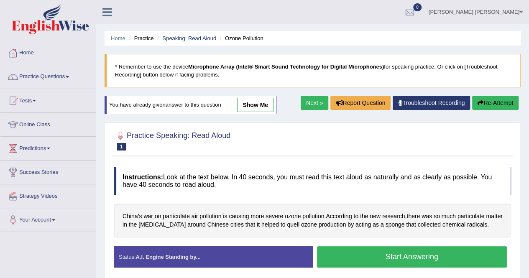
click at [345, 258] on button "Start Answering" at bounding box center [412, 256] width 190 height 21
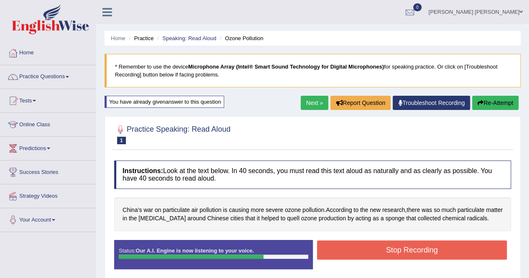
click at [369, 246] on button "Stop Recording" at bounding box center [412, 250] width 190 height 19
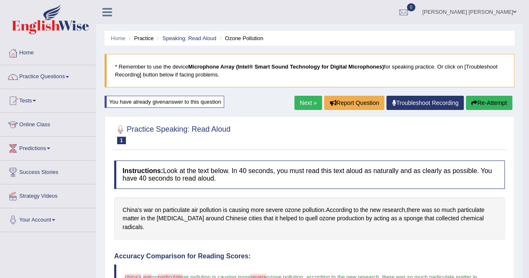
click at [490, 103] on button "Re-Attempt" at bounding box center [489, 103] width 46 height 14
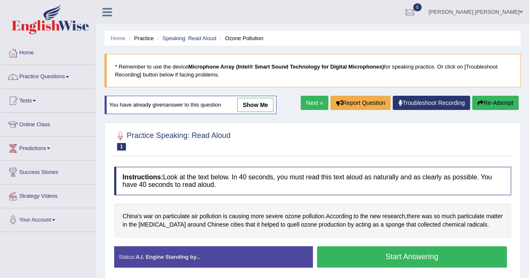
click at [424, 257] on button "Start Answering" at bounding box center [412, 256] width 190 height 21
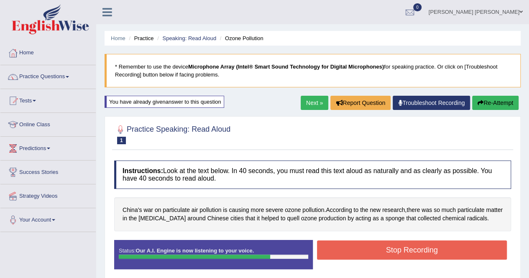
click at [529, 273] on div "Home Practice Speaking: Read [PERSON_NAME] Pollution * Remember to use the devi…" at bounding box center [312, 209] width 433 height 418
drag, startPoint x: 529, startPoint y: 273, endPoint x: 448, endPoint y: 247, distance: 85.1
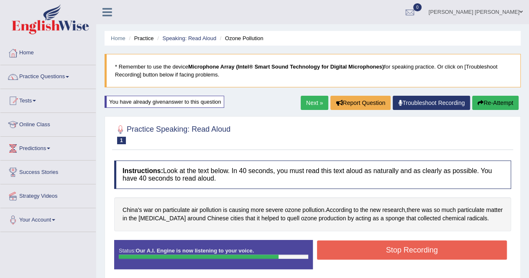
click at [448, 247] on div "Home Practice Speaking: Read [PERSON_NAME] Pollution * Remember to use the devi…" at bounding box center [312, 209] width 433 height 418
click at [448, 247] on button "Stop Recording" at bounding box center [412, 250] width 190 height 19
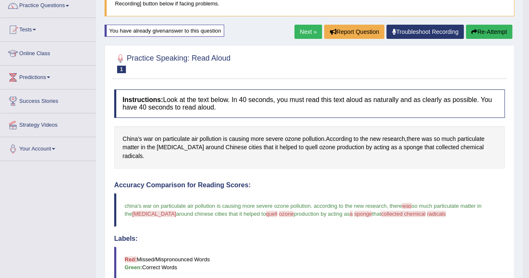
scroll to position [67, 0]
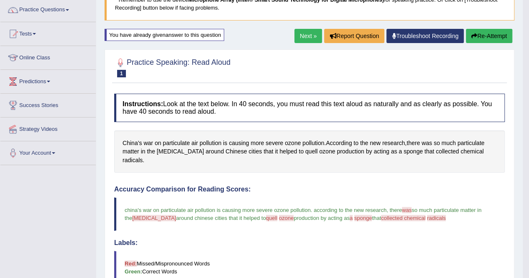
click at [491, 32] on button "Re-Attempt" at bounding box center [489, 36] width 46 height 14
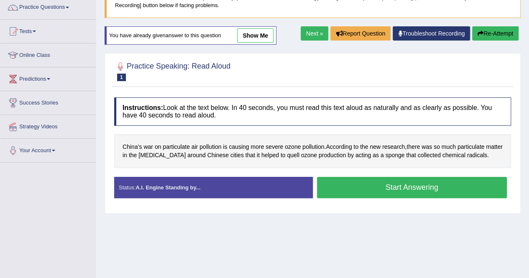
click at [412, 185] on button "Start Answering" at bounding box center [412, 187] width 190 height 21
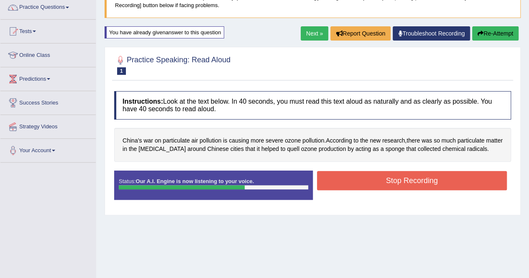
click at [412, 179] on button "Stop Recording" at bounding box center [412, 180] width 190 height 19
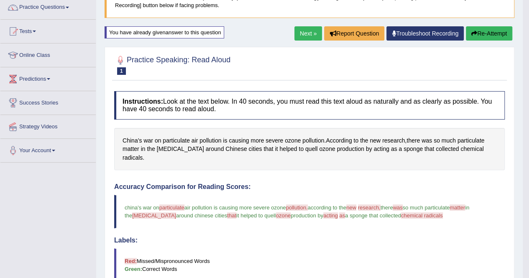
click at [488, 33] on button "Re-Attempt" at bounding box center [489, 33] width 46 height 14
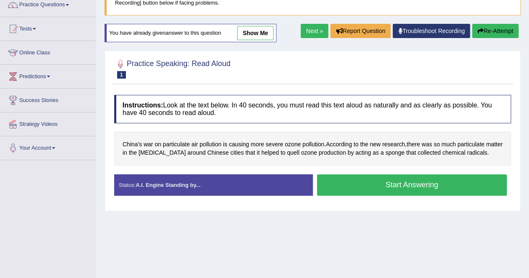
click at [402, 182] on button "Start Answering" at bounding box center [412, 184] width 190 height 21
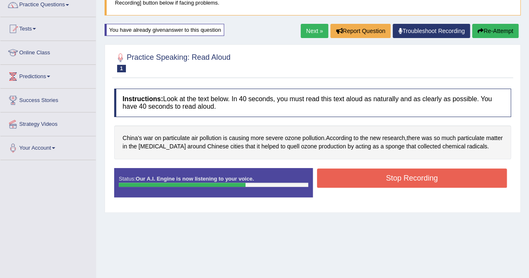
click at [402, 182] on button "Stop Recording" at bounding box center [412, 178] width 190 height 19
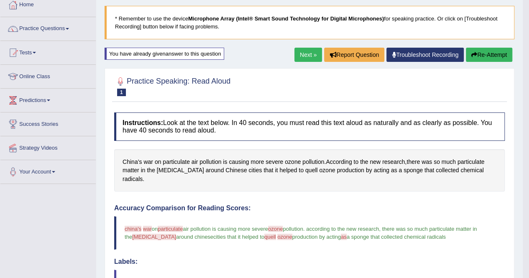
scroll to position [38, 0]
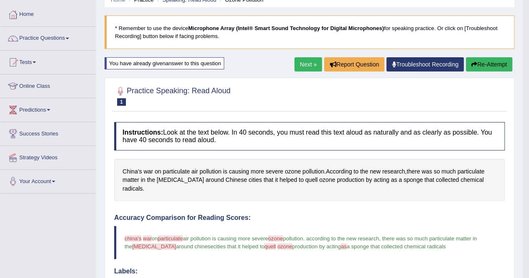
click at [496, 66] on button "Re-Attempt" at bounding box center [489, 64] width 46 height 14
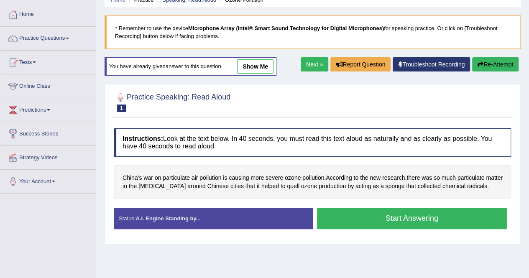
click at [423, 216] on button "Start Answering" at bounding box center [412, 218] width 190 height 21
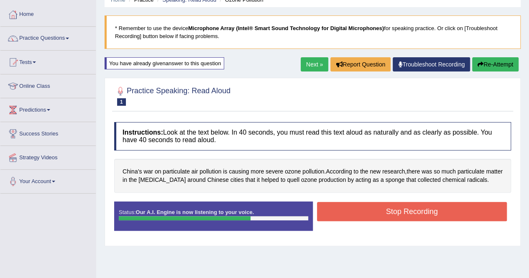
click at [423, 216] on button "Stop Recording" at bounding box center [412, 211] width 190 height 19
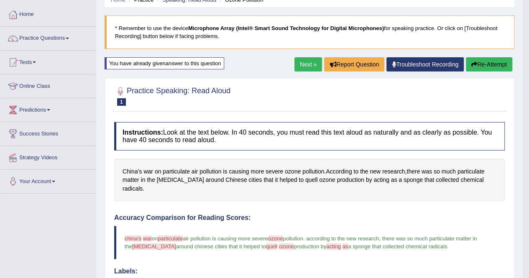
click at [472, 64] on icon "button" at bounding box center [475, 65] width 6 height 6
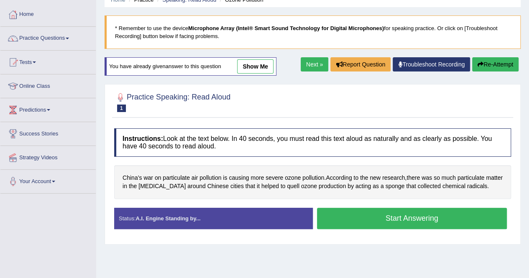
click at [437, 214] on button "Start Answering" at bounding box center [412, 218] width 190 height 21
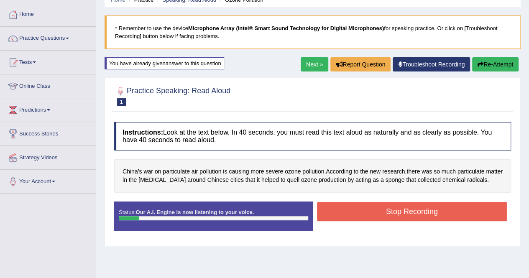
click at [437, 214] on button "Stop Recording" at bounding box center [412, 211] width 190 height 19
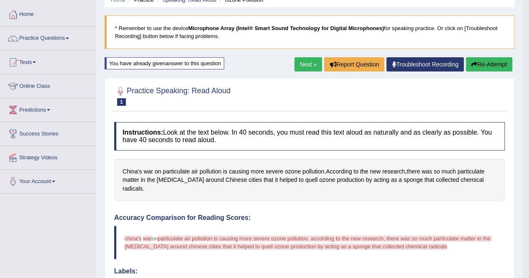
click at [478, 60] on button "Re-Attempt" at bounding box center [489, 64] width 46 height 14
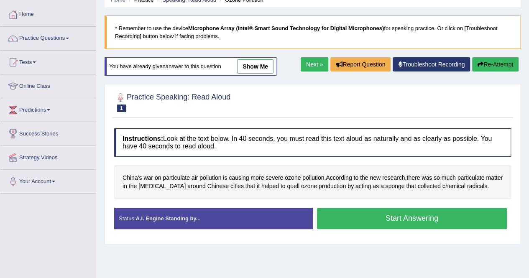
click at [417, 213] on button "Start Answering" at bounding box center [412, 218] width 190 height 21
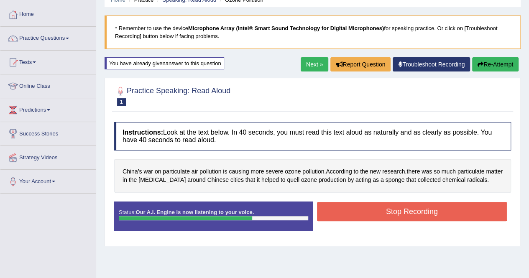
click at [417, 213] on button "Stop Recording" at bounding box center [412, 211] width 190 height 19
click at [417, 213] on div "Status: Our A.I. Engine is now listening to your voice. Start Answering Stop Re…" at bounding box center [312, 221] width 397 height 38
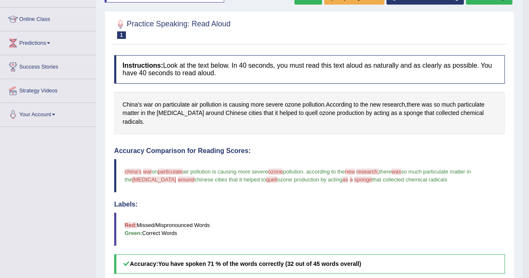
scroll to position [89, 0]
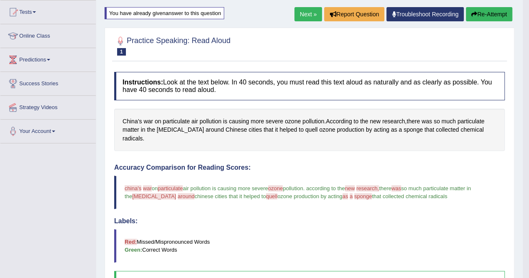
click at [496, 17] on button "Re-Attempt" at bounding box center [489, 14] width 46 height 14
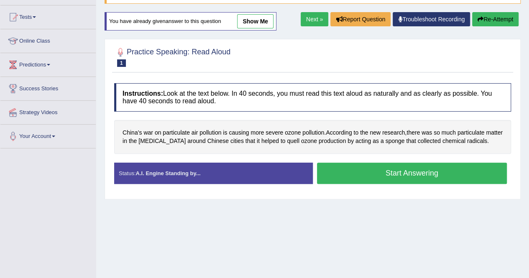
click at [419, 166] on button "Start Answering" at bounding box center [412, 173] width 190 height 21
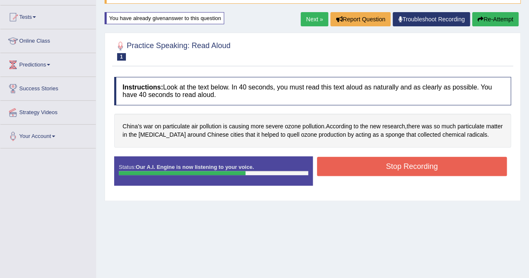
click at [419, 166] on button "Stop Recording" at bounding box center [412, 166] width 190 height 19
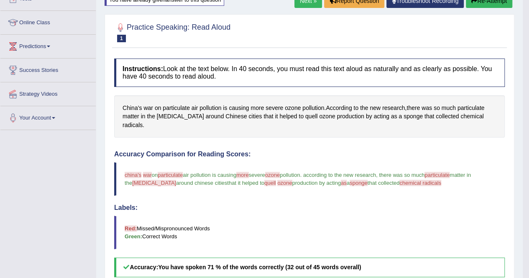
scroll to position [100, 0]
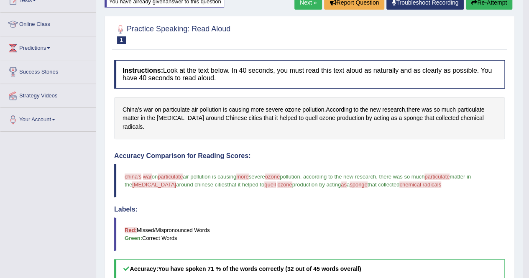
click at [476, 3] on button "Re-Attempt" at bounding box center [489, 2] width 46 height 14
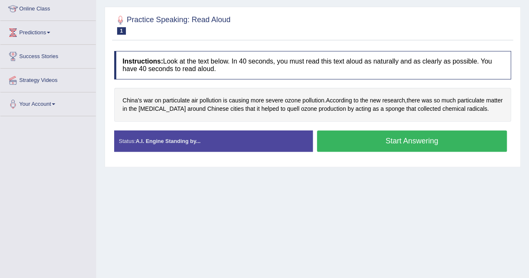
scroll to position [100, 0]
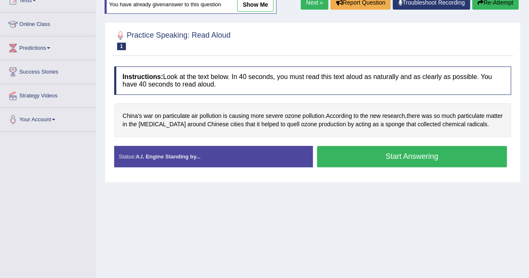
click at [390, 150] on button "Start Answering" at bounding box center [412, 156] width 190 height 21
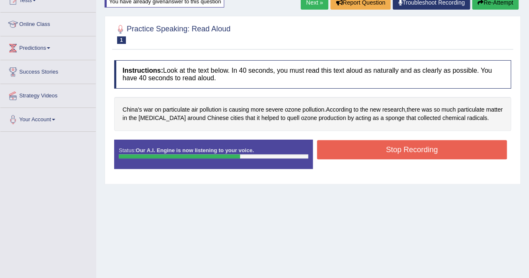
click at [390, 150] on button "Stop Recording" at bounding box center [412, 149] width 190 height 19
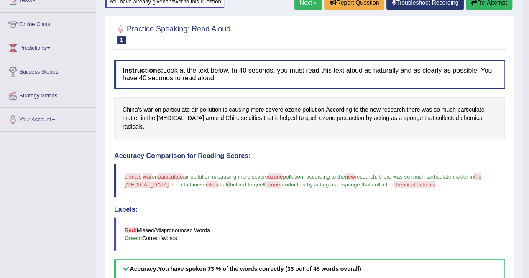
click at [490, 8] on button "Re-Attempt" at bounding box center [489, 2] width 46 height 14
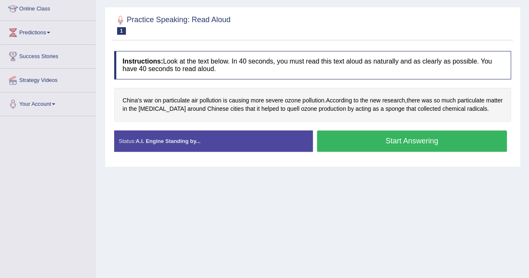
scroll to position [100, 0]
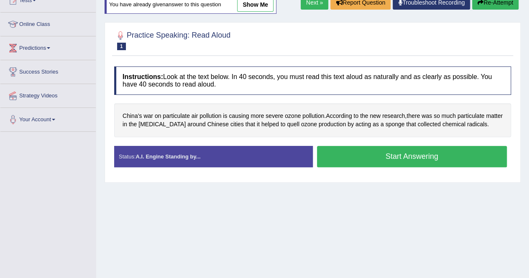
click at [408, 157] on button "Start Answering" at bounding box center [412, 156] width 190 height 21
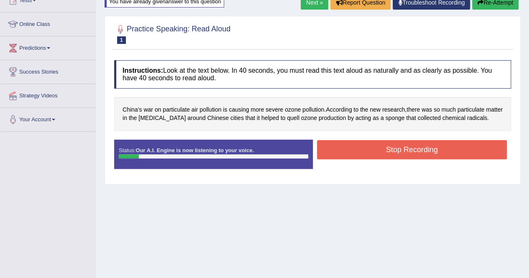
click at [408, 149] on button "Stop Recording" at bounding box center [412, 149] width 190 height 19
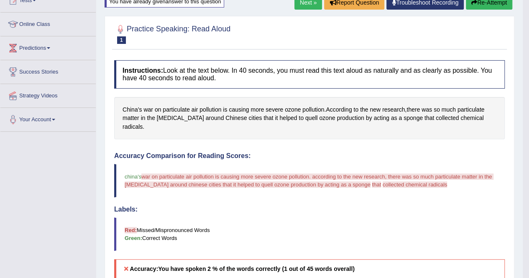
click at [493, 4] on button "Re-Attempt" at bounding box center [489, 2] width 46 height 14
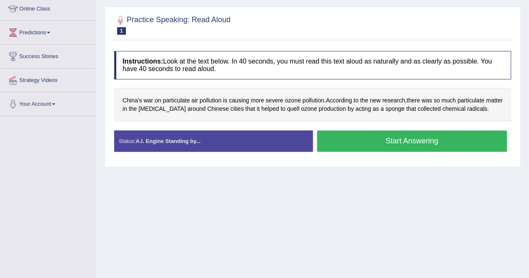
click at [380, 152] on button "Start Answering" at bounding box center [412, 141] width 190 height 21
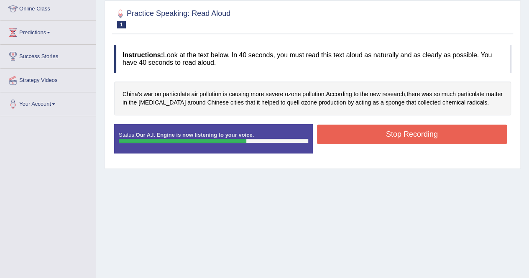
click at [380, 144] on button "Stop Recording" at bounding box center [412, 134] width 190 height 19
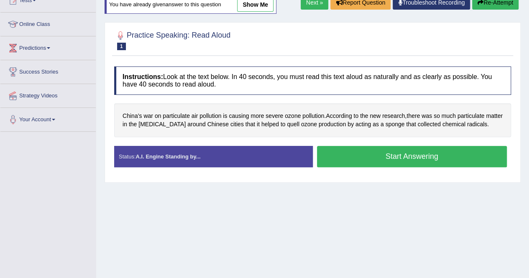
click at [408, 156] on button "Start Answering" at bounding box center [412, 156] width 190 height 21
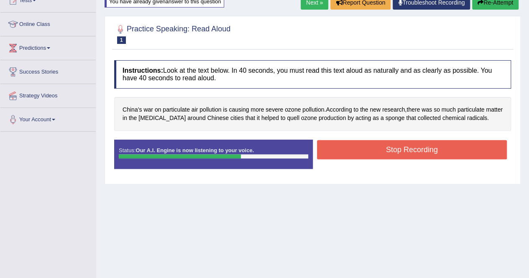
click at [435, 146] on button "Stop Recording" at bounding box center [412, 149] width 190 height 19
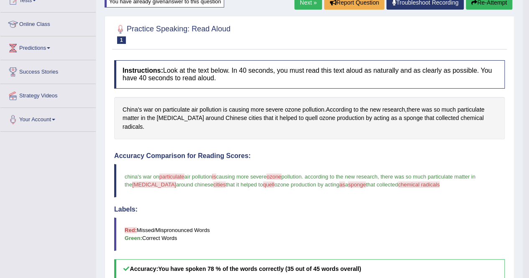
click at [487, 5] on button "Re-Attempt" at bounding box center [489, 2] width 46 height 14
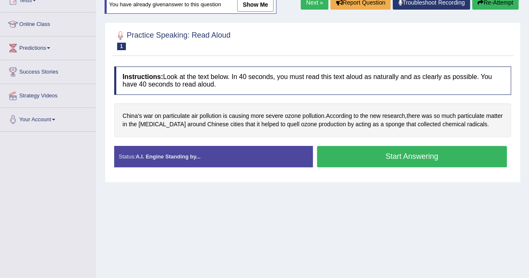
click at [388, 151] on button "Start Answering" at bounding box center [412, 156] width 190 height 21
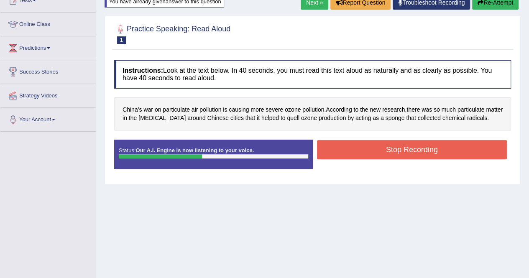
click at [388, 151] on button "Stop Recording" at bounding box center [412, 149] width 190 height 19
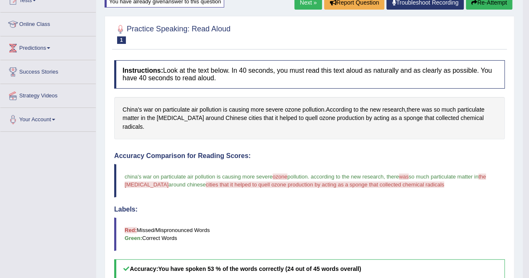
click at [493, 0] on button "Re-Attempt" at bounding box center [489, 2] width 46 height 14
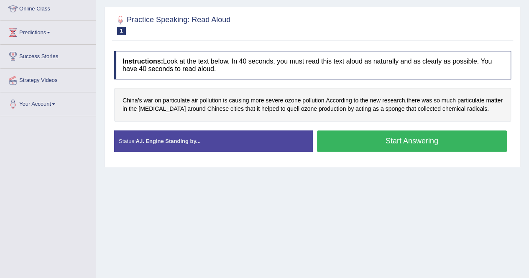
scroll to position [100, 0]
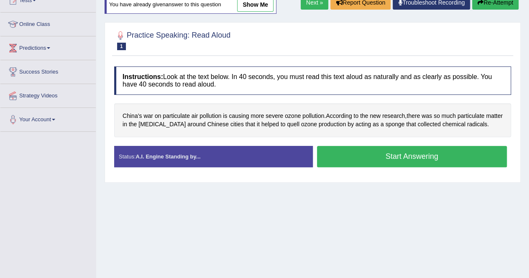
click at [436, 151] on button "Start Answering" at bounding box center [412, 156] width 190 height 21
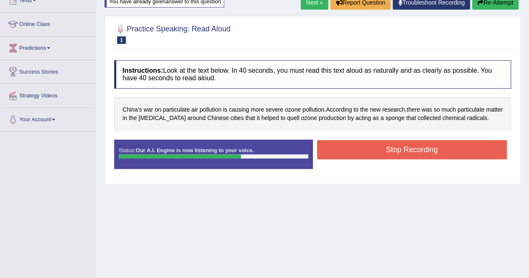
click at [436, 151] on button "Stop Recording" at bounding box center [412, 149] width 190 height 19
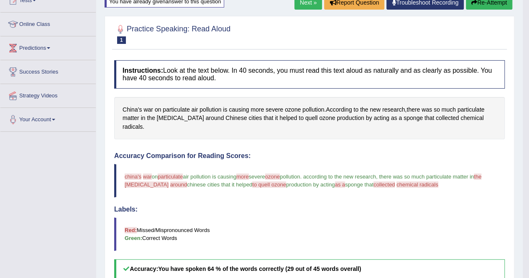
click at [481, 2] on button "Re-Attempt" at bounding box center [489, 2] width 46 height 14
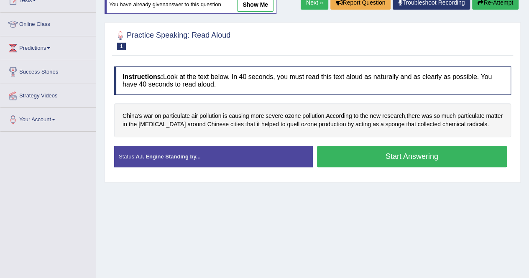
click at [406, 154] on button "Start Answering" at bounding box center [412, 156] width 190 height 21
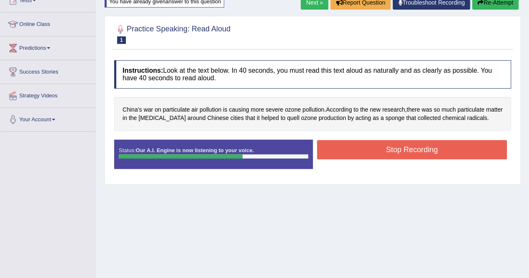
click at [406, 154] on button "Stop Recording" at bounding box center [412, 149] width 190 height 19
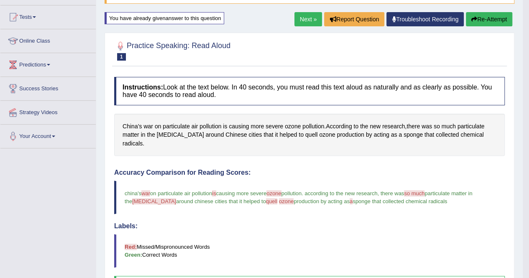
scroll to position [67, 0]
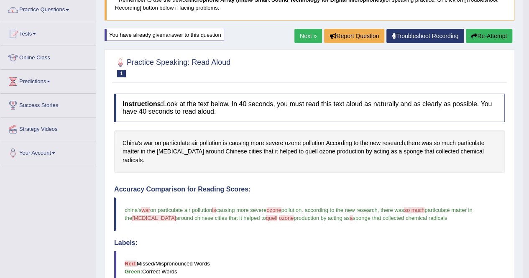
click at [487, 36] on button "Re-Attempt" at bounding box center [489, 36] width 46 height 14
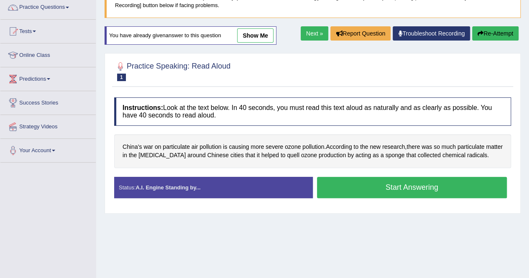
click at [402, 187] on button "Start Answering" at bounding box center [412, 187] width 190 height 21
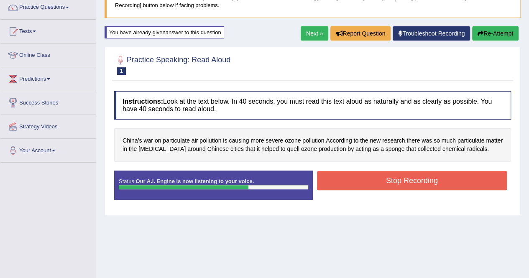
click at [399, 181] on button "Stop Recording" at bounding box center [412, 180] width 190 height 19
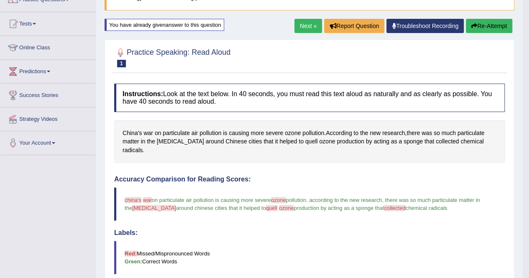
scroll to position [69, 0]
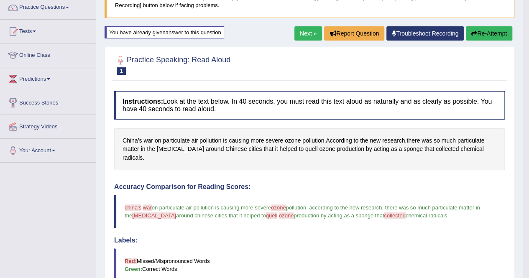
click at [500, 31] on button "Re-Attempt" at bounding box center [489, 33] width 46 height 14
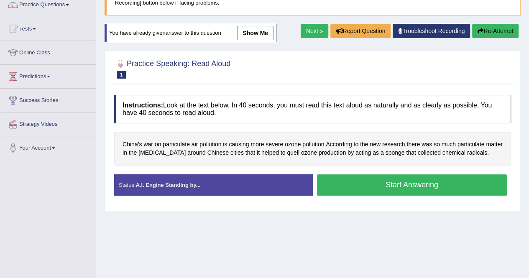
click at [399, 185] on button "Start Answering" at bounding box center [412, 184] width 190 height 21
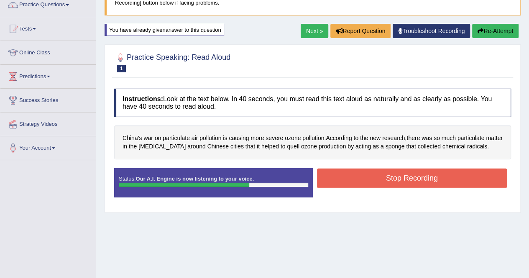
click at [398, 182] on button "Stop Recording" at bounding box center [412, 178] width 190 height 19
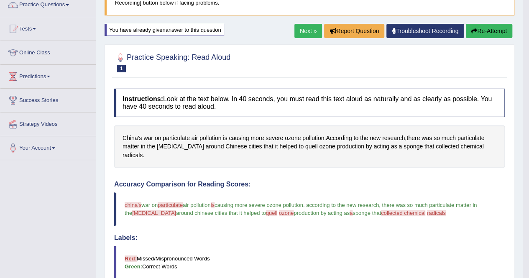
click at [480, 27] on button "Re-Attempt" at bounding box center [489, 31] width 46 height 14
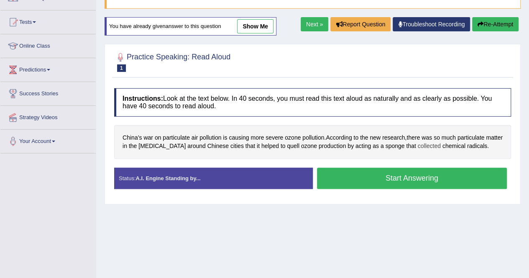
scroll to position [72, 0]
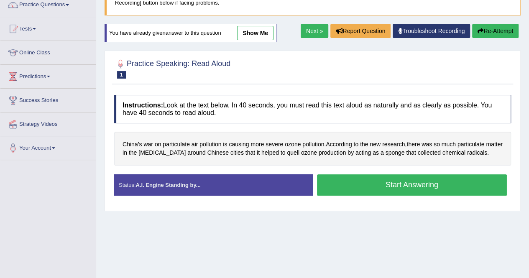
click at [408, 180] on button "Start Answering" at bounding box center [412, 184] width 190 height 21
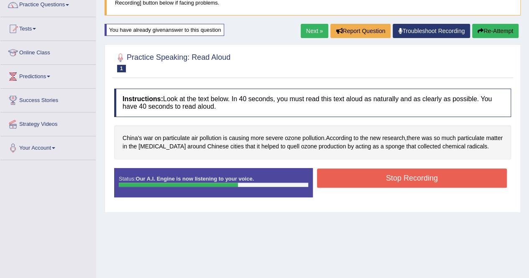
click at [408, 180] on button "Stop Recording" at bounding box center [412, 178] width 190 height 19
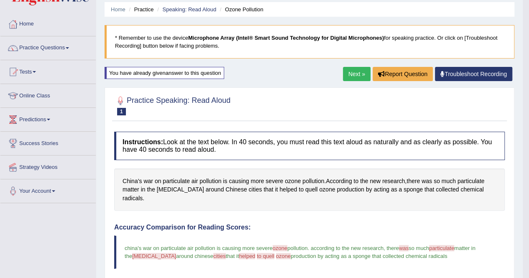
scroll to position [28, 0]
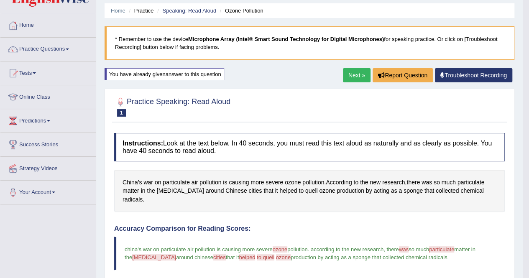
click at [454, 74] on link "Troubleshoot Recording" at bounding box center [473, 75] width 77 height 14
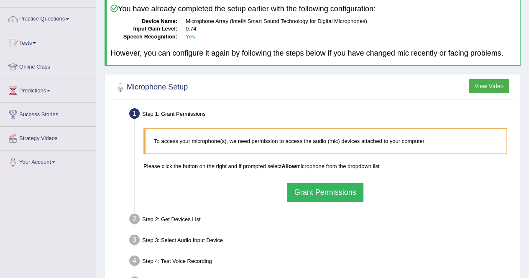
scroll to position [67, 0]
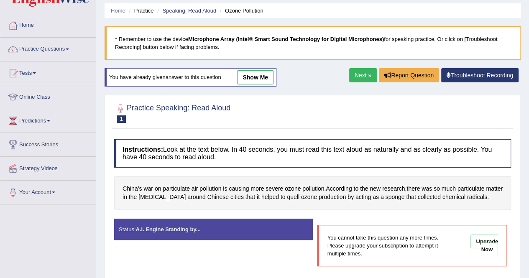
click at [371, 74] on link "Next »" at bounding box center [363, 75] width 28 height 14
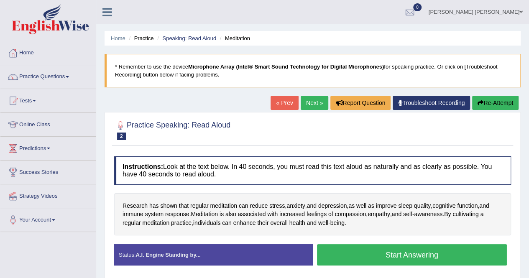
click at [397, 253] on button "Start Answering" at bounding box center [412, 254] width 190 height 21
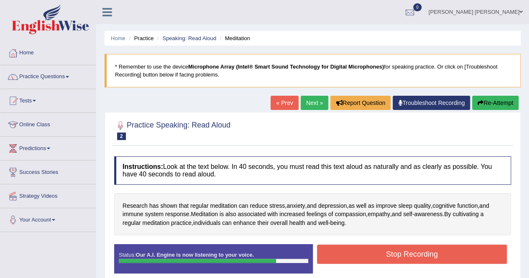
click at [397, 253] on button "Stop Recording" at bounding box center [412, 254] width 190 height 19
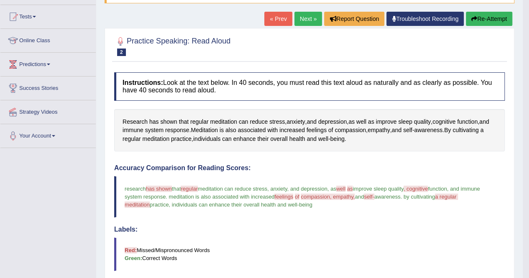
scroll to position [84, 0]
click at [500, 17] on button "Re-Attempt" at bounding box center [489, 19] width 46 height 14
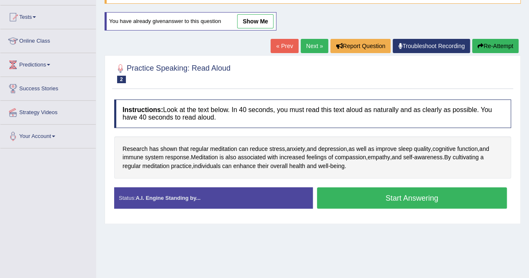
click at [434, 196] on button "Start Answering" at bounding box center [412, 197] width 190 height 21
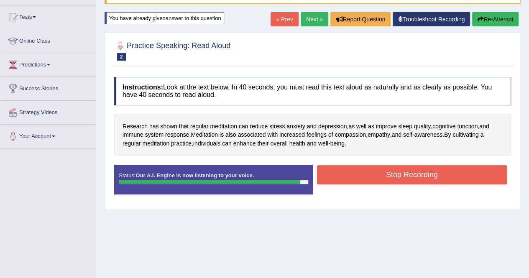
click at [428, 182] on button "Stop Recording" at bounding box center [412, 174] width 190 height 19
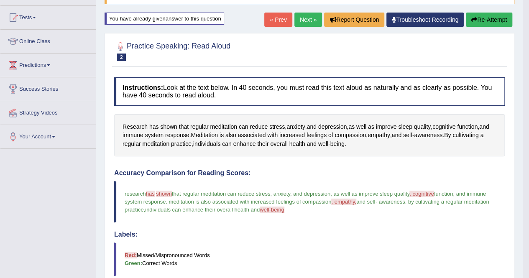
scroll to position [67, 0]
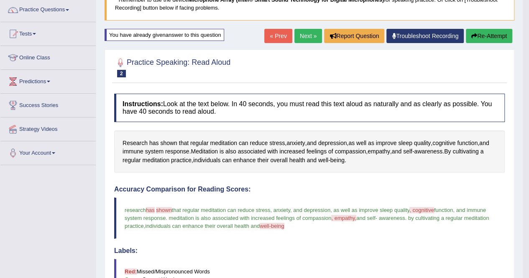
click at [496, 34] on button "Re-Attempt" at bounding box center [489, 36] width 46 height 14
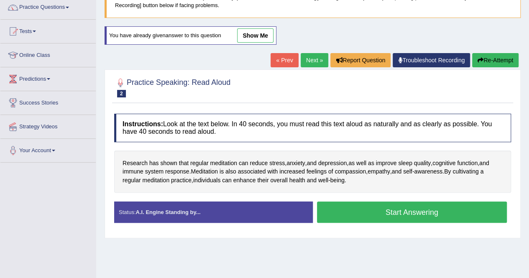
click at [376, 211] on button "Start Answering" at bounding box center [412, 212] width 190 height 21
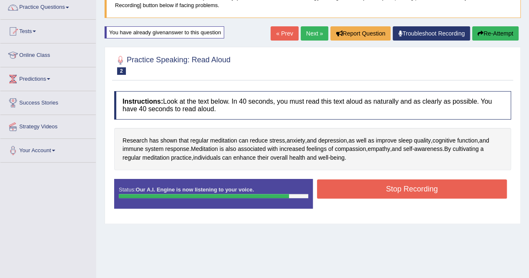
click at [388, 192] on button "Stop Recording" at bounding box center [412, 189] width 190 height 19
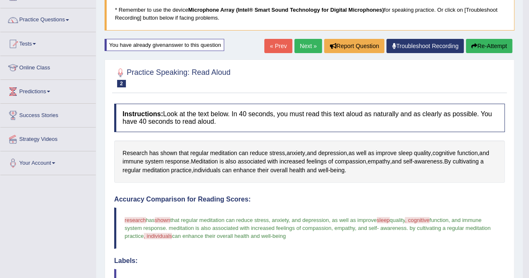
scroll to position [53, 0]
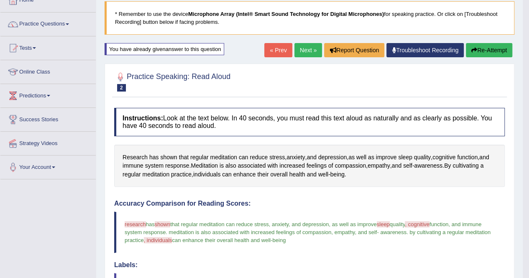
click at [497, 50] on button "Re-Attempt" at bounding box center [489, 50] width 46 height 14
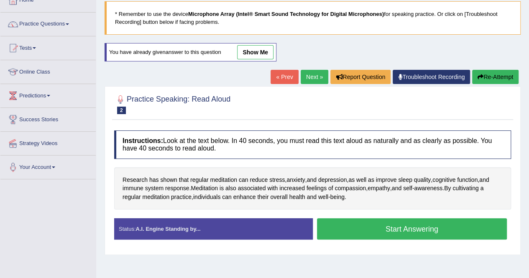
click at [424, 227] on button "Start Answering" at bounding box center [412, 228] width 190 height 21
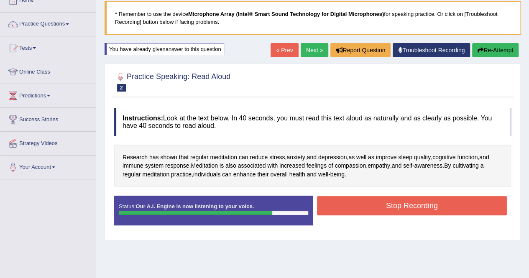
click at [444, 210] on button "Stop Recording" at bounding box center [412, 205] width 190 height 19
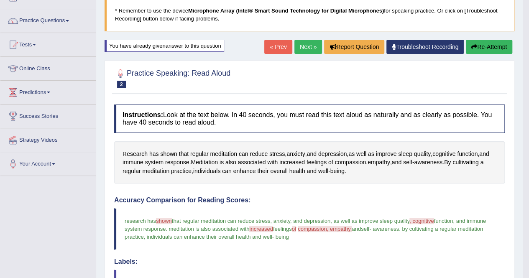
scroll to position [53, 0]
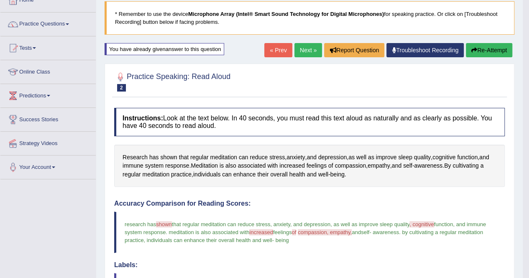
click at [489, 51] on button "Re-Attempt" at bounding box center [489, 50] width 46 height 14
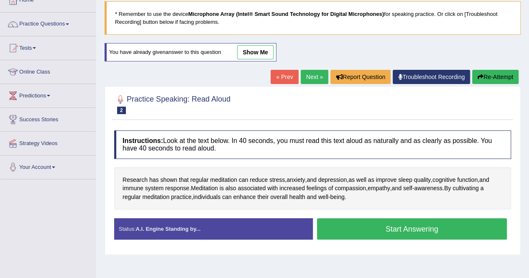
click at [422, 231] on button "Start Answering" at bounding box center [412, 228] width 190 height 21
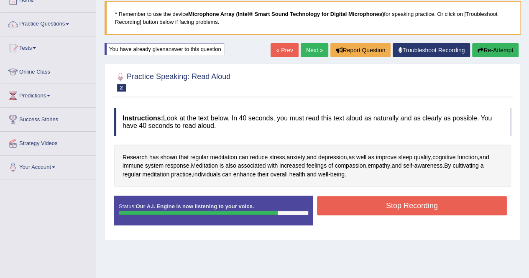
click at [387, 203] on button "Stop Recording" at bounding box center [412, 205] width 190 height 19
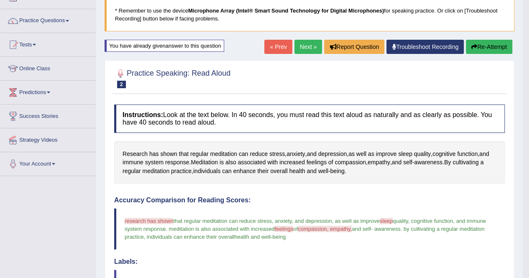
scroll to position [53, 0]
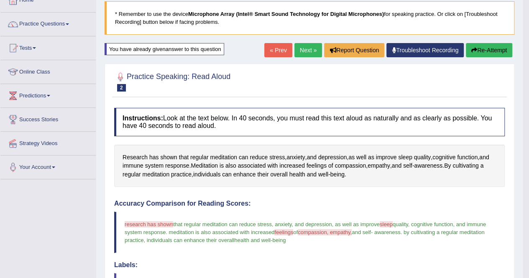
click at [483, 49] on button "Re-Attempt" at bounding box center [489, 50] width 46 height 14
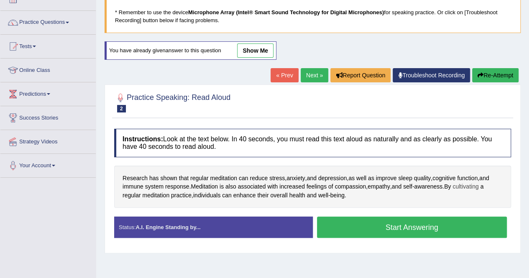
scroll to position [53, 0]
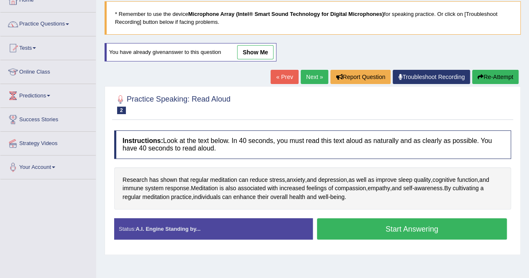
click at [443, 232] on button "Start Answering" at bounding box center [412, 228] width 190 height 21
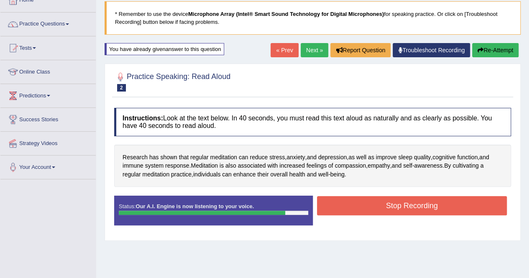
click at [424, 202] on button "Stop Recording" at bounding box center [412, 205] width 190 height 19
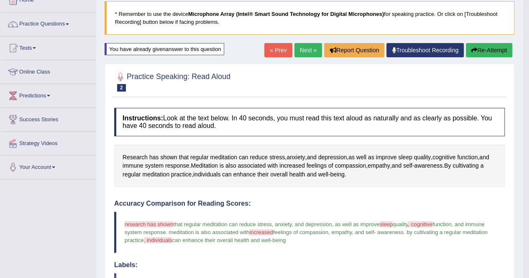
click at [491, 45] on button "Re-Attempt" at bounding box center [489, 50] width 46 height 14
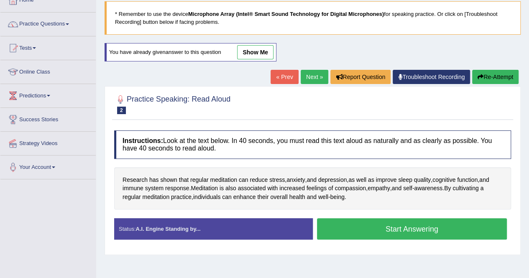
click at [420, 227] on button "Start Answering" at bounding box center [412, 228] width 190 height 21
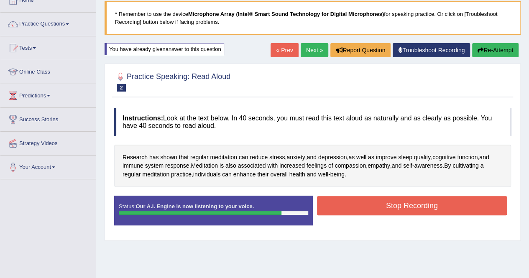
click at [387, 206] on button "Stop Recording" at bounding box center [412, 205] width 190 height 19
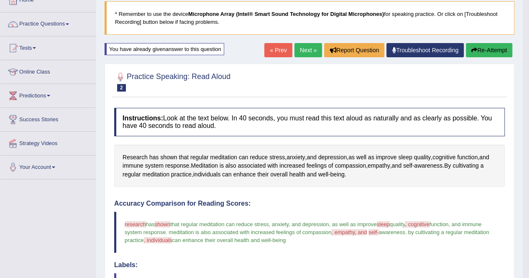
click at [478, 50] on button "Re-Attempt" at bounding box center [489, 50] width 46 height 14
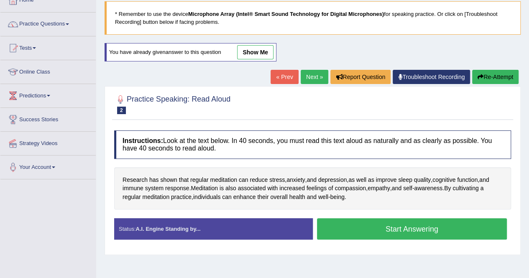
scroll to position [53, 0]
click at [420, 227] on button "Start Answering" at bounding box center [412, 228] width 190 height 21
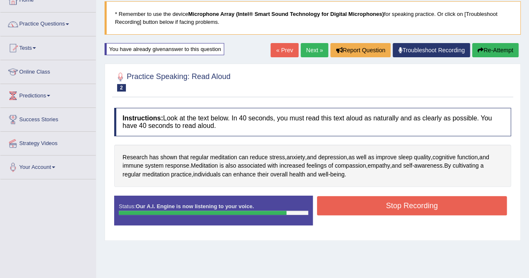
click at [450, 208] on button "Stop Recording" at bounding box center [412, 205] width 190 height 19
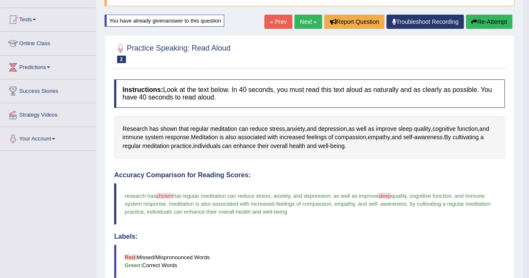
scroll to position [69, 0]
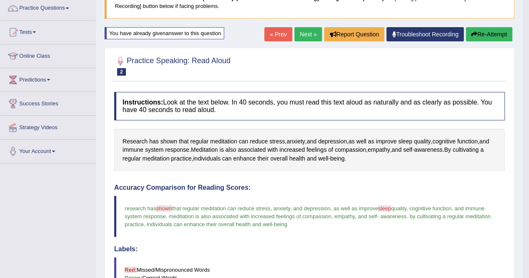
click at [503, 32] on button "Re-Attempt" at bounding box center [489, 34] width 46 height 14
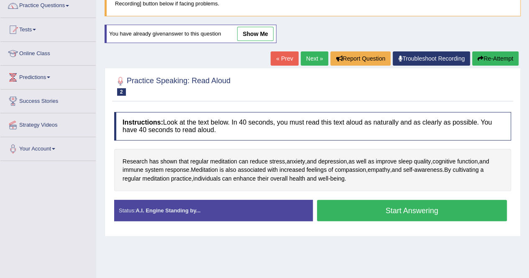
click at [453, 212] on button "Start Answering" at bounding box center [412, 210] width 190 height 21
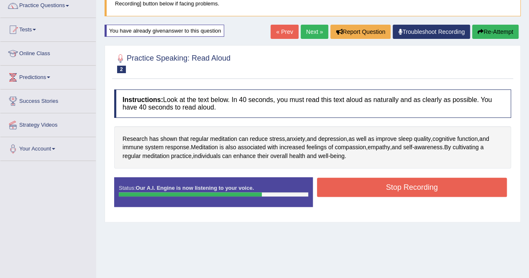
click at [410, 186] on button "Stop Recording" at bounding box center [412, 187] width 190 height 19
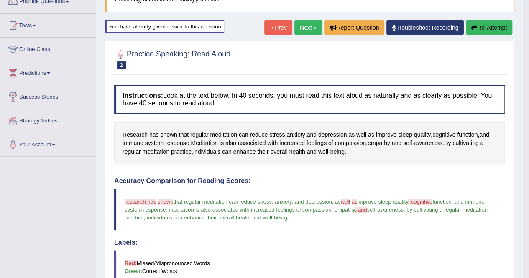
scroll to position [60, 0]
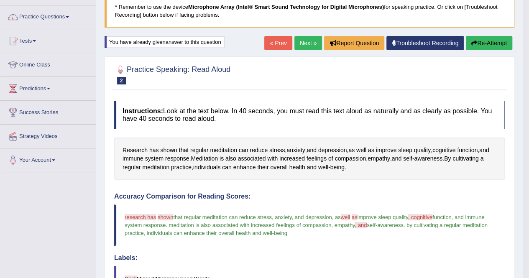
click at [496, 43] on button "Re-Attempt" at bounding box center [489, 43] width 46 height 14
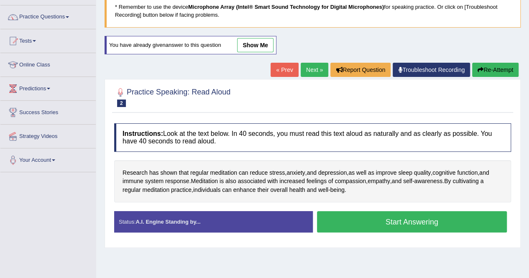
click at [421, 219] on button "Start Answering" at bounding box center [412, 221] width 190 height 21
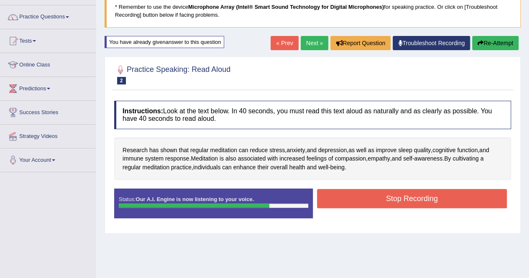
click at [421, 198] on button "Stop Recording" at bounding box center [412, 198] width 190 height 19
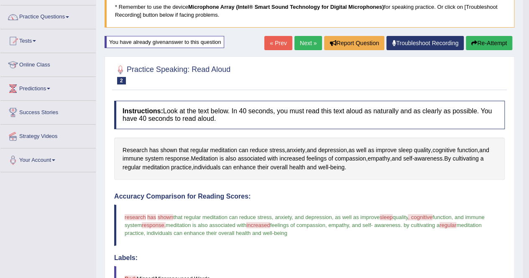
click at [477, 38] on button "Re-Attempt" at bounding box center [489, 43] width 46 height 14
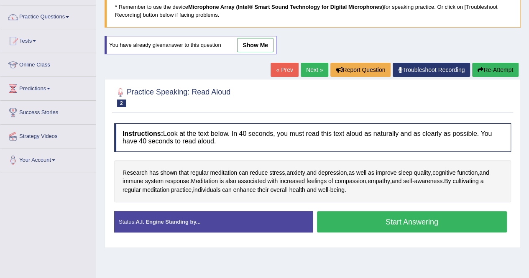
scroll to position [60, 0]
click at [431, 221] on button "Start Answering" at bounding box center [412, 221] width 190 height 21
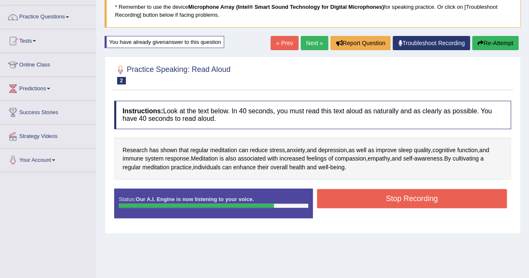
click at [424, 198] on button "Stop Recording" at bounding box center [412, 198] width 190 height 19
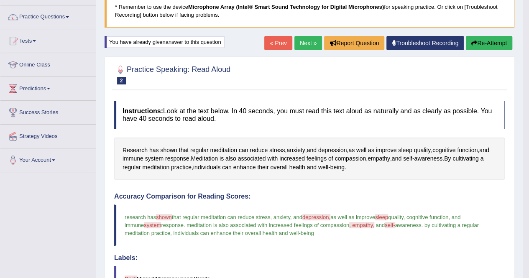
click at [497, 41] on button "Re-Attempt" at bounding box center [489, 43] width 46 height 14
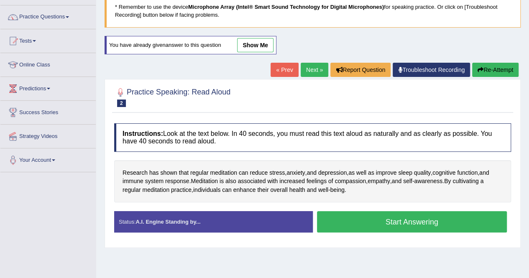
click at [449, 224] on button "Start Answering" at bounding box center [412, 221] width 190 height 21
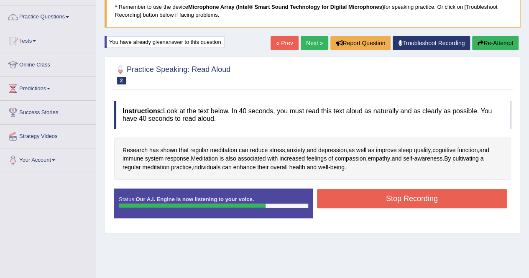
click at [397, 195] on button "Stop Recording" at bounding box center [412, 198] width 190 height 19
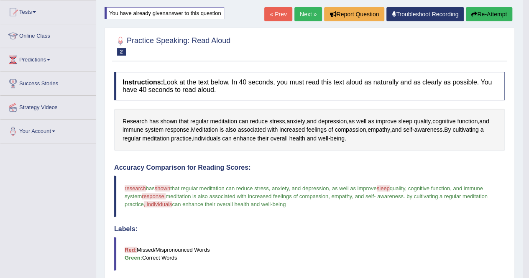
scroll to position [77, 0]
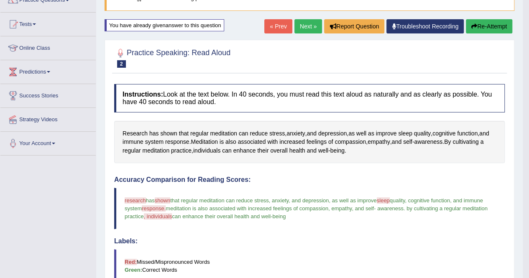
click at [494, 26] on button "Re-Attempt" at bounding box center [489, 26] width 46 height 14
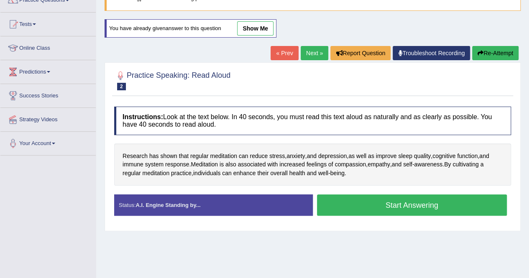
click at [420, 205] on button "Start Answering" at bounding box center [412, 205] width 190 height 21
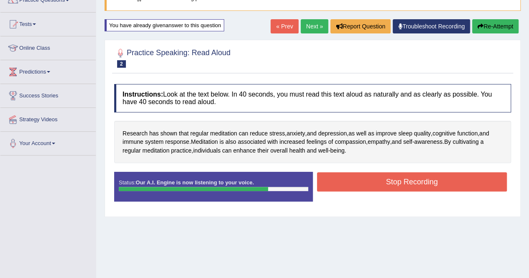
click at [407, 179] on button "Stop Recording" at bounding box center [412, 181] width 190 height 19
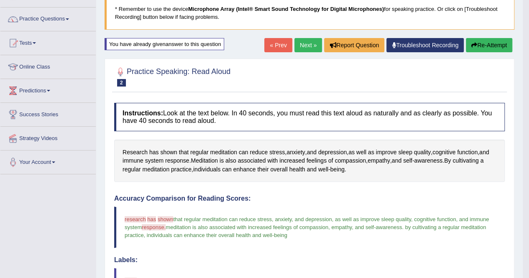
scroll to position [43, 0]
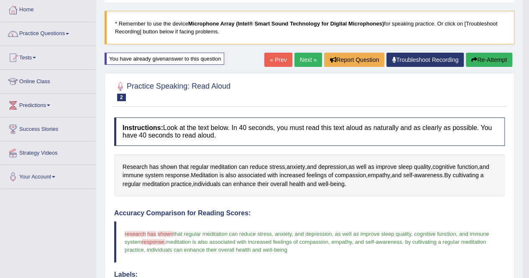
click at [301, 56] on link "Next »" at bounding box center [309, 60] width 28 height 14
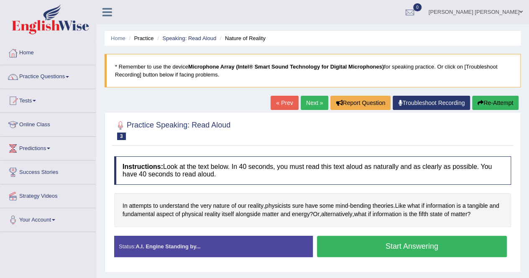
click at [394, 248] on button "Start Answering" at bounding box center [412, 246] width 190 height 21
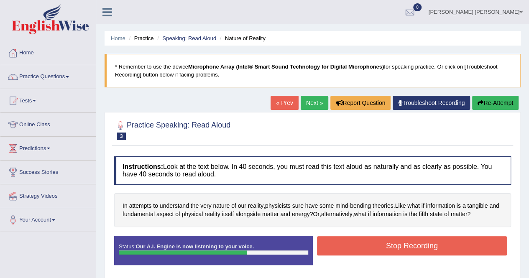
click at [394, 248] on button "Stop Recording" at bounding box center [412, 245] width 190 height 19
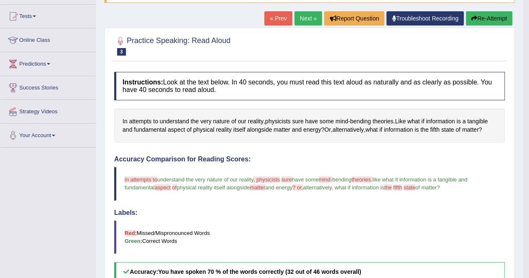
scroll to position [84, 0]
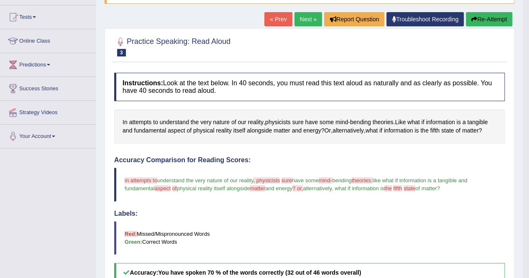
click at [488, 18] on button "Re-Attempt" at bounding box center [489, 19] width 46 height 14
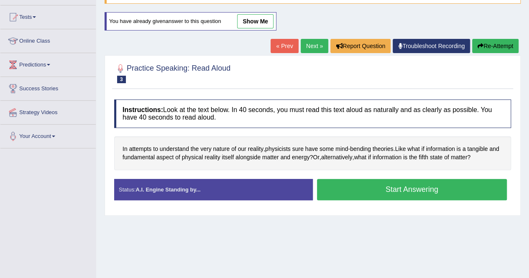
scroll to position [84, 0]
click at [454, 189] on button "Start Answering" at bounding box center [412, 189] width 190 height 21
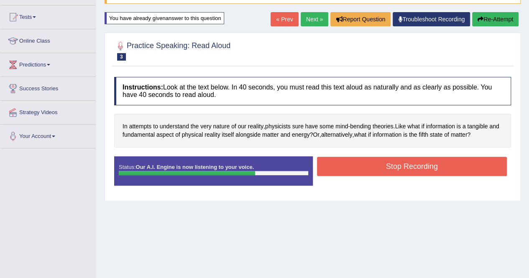
click at [449, 164] on button "Stop Recording" at bounding box center [412, 166] width 190 height 19
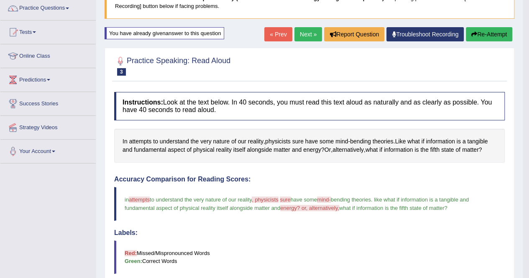
scroll to position [67, 0]
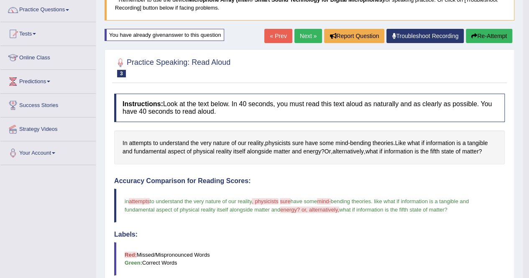
click at [483, 35] on button "Re-Attempt" at bounding box center [489, 36] width 46 height 14
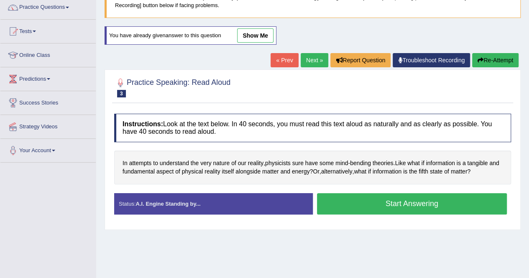
click at [382, 200] on button "Start Answering" at bounding box center [412, 203] width 190 height 21
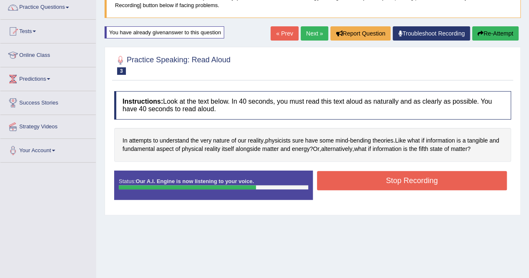
click at [436, 174] on button "Stop Recording" at bounding box center [412, 180] width 190 height 19
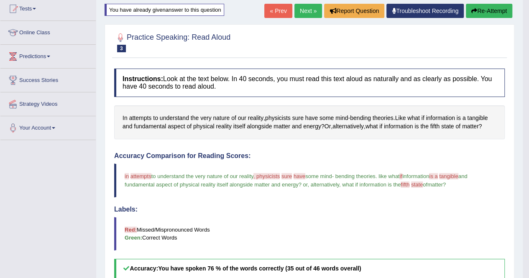
scroll to position [86, 0]
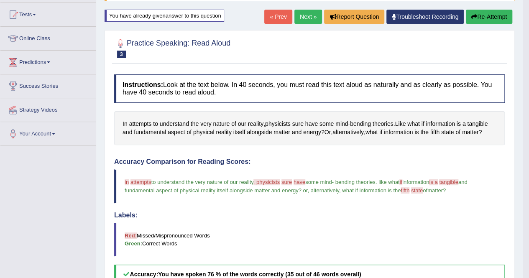
click at [477, 17] on button "Re-Attempt" at bounding box center [489, 17] width 46 height 14
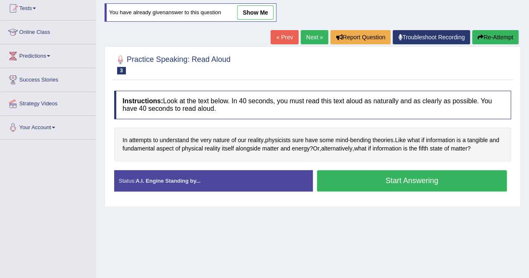
click at [407, 180] on button "Start Answering" at bounding box center [412, 180] width 190 height 21
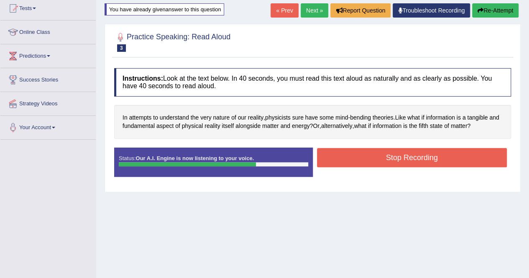
click at [418, 152] on button "Stop Recording" at bounding box center [412, 157] width 190 height 19
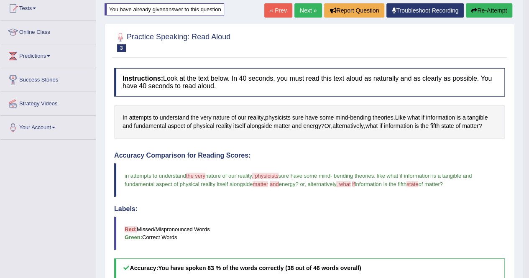
click at [486, 11] on button "Re-Attempt" at bounding box center [489, 10] width 46 height 14
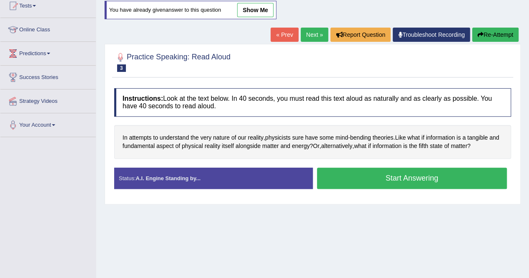
click at [382, 170] on button "Start Answering" at bounding box center [412, 178] width 190 height 21
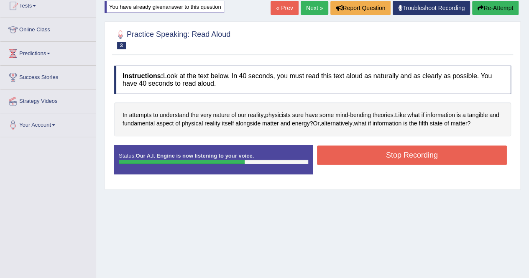
click at [398, 156] on button "Stop Recording" at bounding box center [412, 155] width 190 height 19
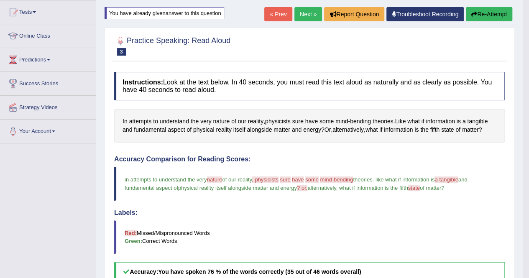
scroll to position [78, 0]
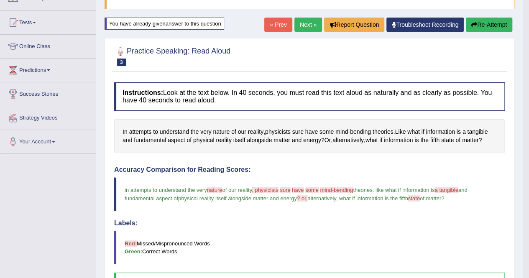
click at [504, 26] on button "Re-Attempt" at bounding box center [489, 25] width 46 height 14
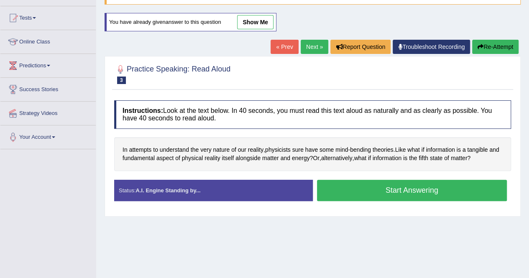
scroll to position [78, 0]
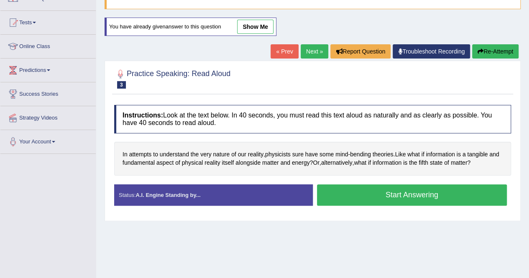
click at [331, 190] on button "Start Answering" at bounding box center [412, 195] width 190 height 21
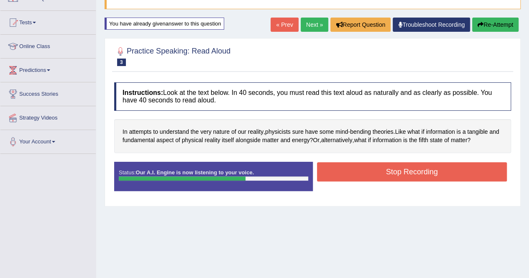
click at [403, 169] on button "Stop Recording" at bounding box center [412, 171] width 190 height 19
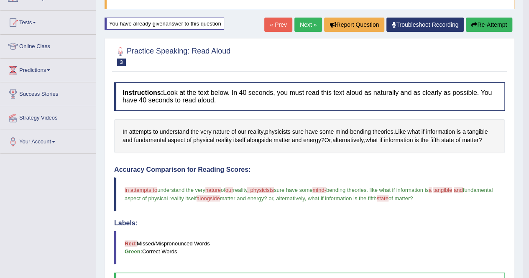
click at [500, 29] on button "Re-Attempt" at bounding box center [489, 25] width 46 height 14
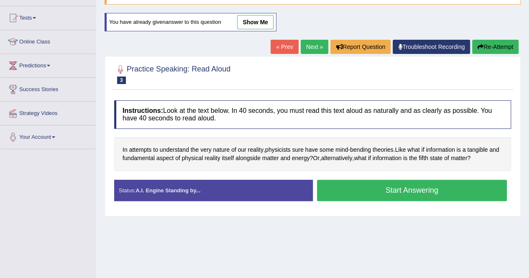
scroll to position [78, 0]
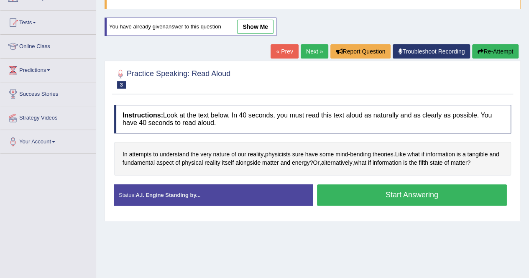
click at [441, 186] on button "Start Answering" at bounding box center [412, 195] width 190 height 21
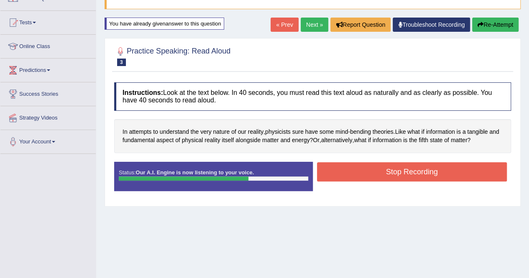
click at [448, 167] on button "Stop Recording" at bounding box center [412, 171] width 190 height 19
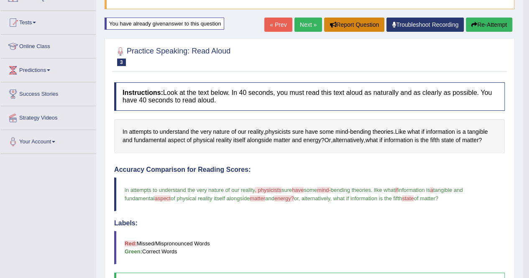
click at [347, 22] on button "Report Question" at bounding box center [354, 25] width 60 height 14
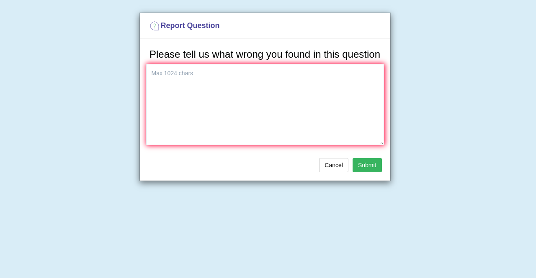
click at [65, 80] on div "Report Question Please tell us what wrong you found in this question Cancel Sub…" at bounding box center [268, 139] width 536 height 278
click at [331, 165] on button "Cancel" at bounding box center [333, 165] width 29 height 14
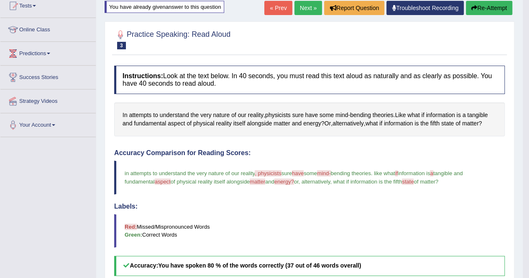
scroll to position [90, 0]
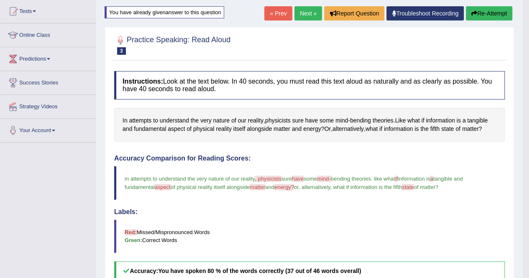
click at [485, 14] on button "Re-Attempt" at bounding box center [489, 13] width 46 height 14
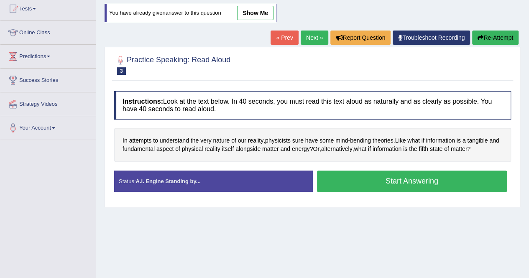
click at [390, 177] on button "Start Answering" at bounding box center [412, 181] width 190 height 21
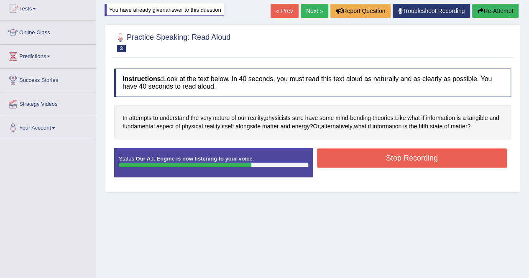
click at [426, 157] on button "Stop Recording" at bounding box center [412, 158] width 190 height 19
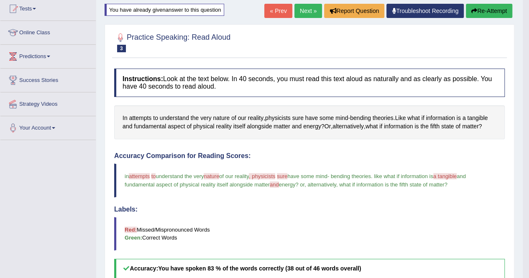
click at [487, 15] on button "Re-Attempt" at bounding box center [489, 11] width 46 height 14
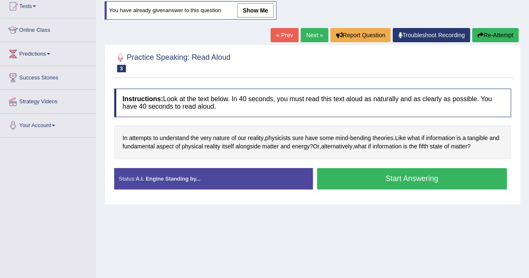
click at [396, 172] on button "Start Answering" at bounding box center [412, 178] width 190 height 21
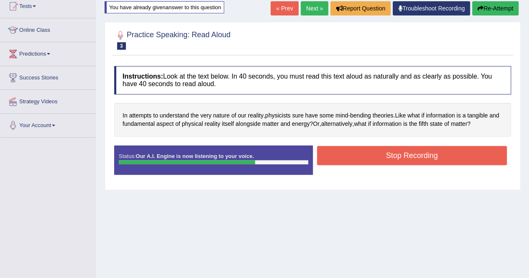
click at [396, 154] on button "Stop Recording" at bounding box center [412, 155] width 190 height 19
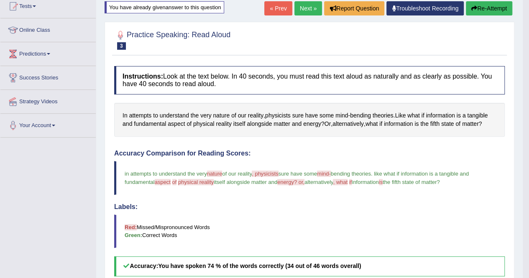
click at [495, 7] on button "Re-Attempt" at bounding box center [489, 8] width 46 height 14
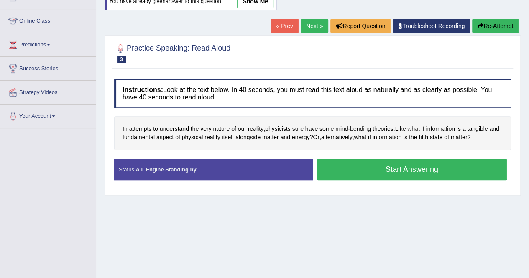
scroll to position [95, 0]
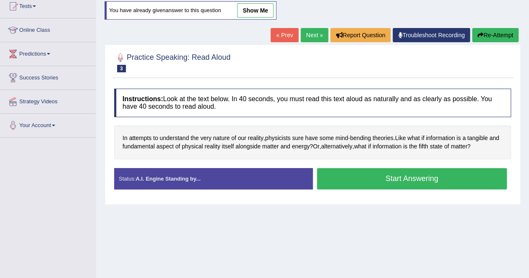
click at [410, 177] on button "Start Answering" at bounding box center [412, 178] width 190 height 21
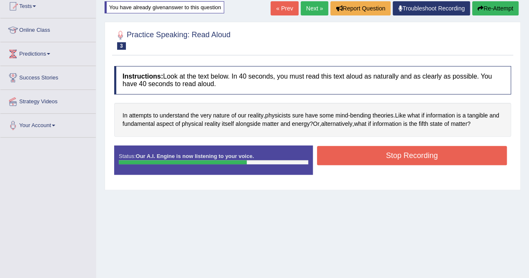
click at [427, 154] on button "Stop Recording" at bounding box center [412, 155] width 190 height 19
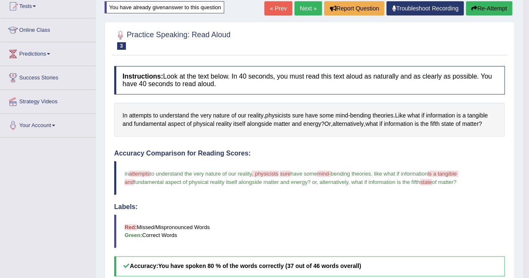
click at [475, 5] on icon "button" at bounding box center [475, 8] width 6 height 6
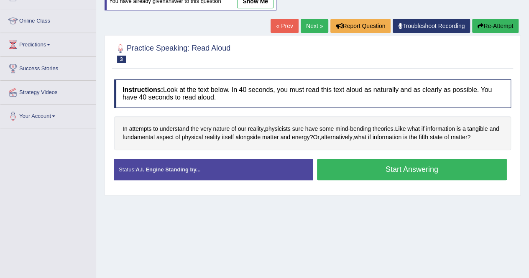
scroll to position [95, 0]
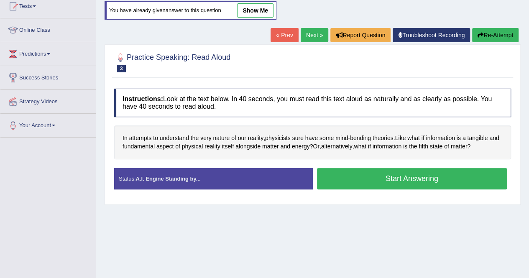
click at [421, 178] on button "Start Answering" at bounding box center [412, 178] width 190 height 21
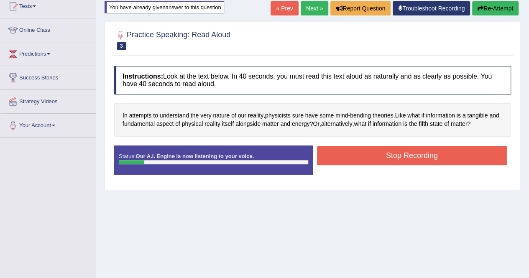
click at [500, 10] on button "Re-Attempt" at bounding box center [495, 8] width 46 height 14
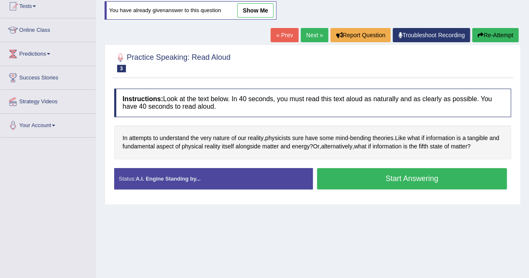
click at [420, 171] on button "Start Answering" at bounding box center [412, 178] width 190 height 21
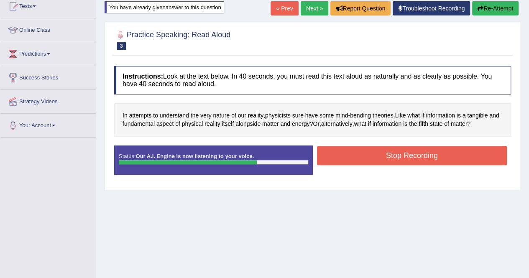
click at [435, 156] on button "Stop Recording" at bounding box center [412, 155] width 190 height 19
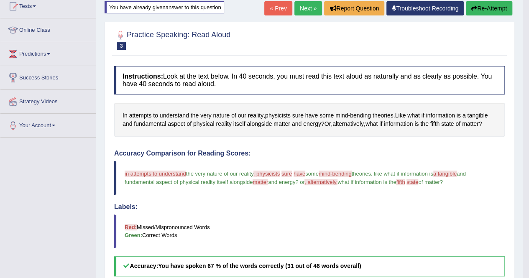
click at [478, 12] on button "Re-Attempt" at bounding box center [489, 8] width 46 height 14
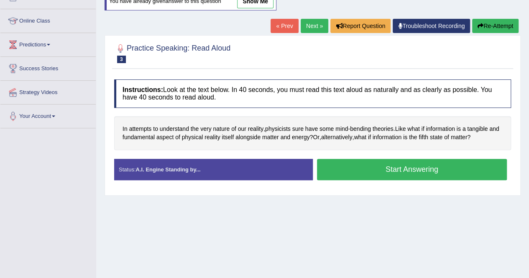
scroll to position [95, 0]
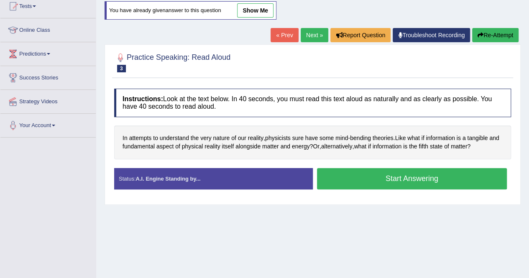
click at [377, 175] on button "Start Answering" at bounding box center [412, 178] width 190 height 21
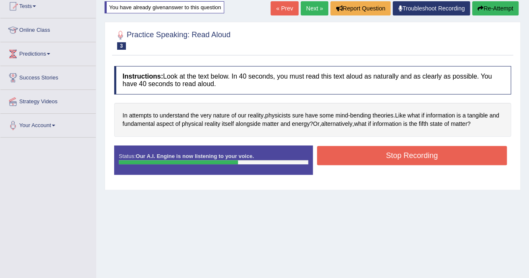
click at [423, 154] on button "Stop Recording" at bounding box center [412, 155] width 190 height 19
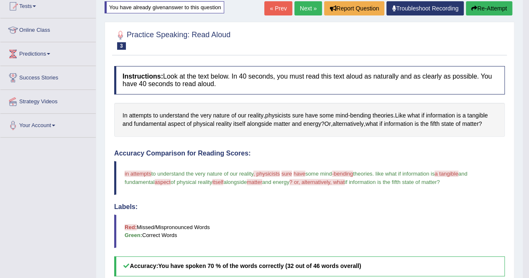
click at [504, 6] on button "Re-Attempt" at bounding box center [489, 8] width 46 height 14
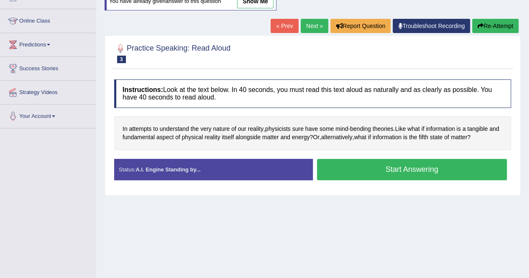
scroll to position [95, 0]
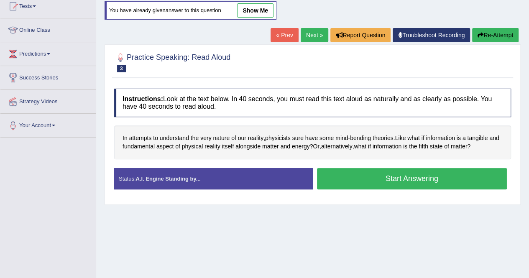
click at [419, 179] on button "Start Answering" at bounding box center [412, 178] width 190 height 21
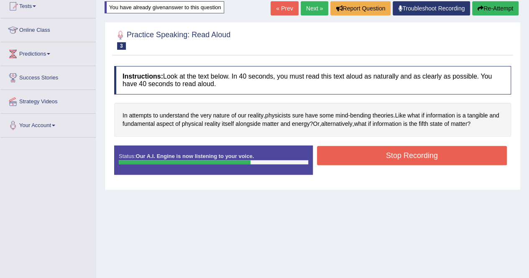
click at [418, 151] on button "Stop Recording" at bounding box center [412, 155] width 190 height 19
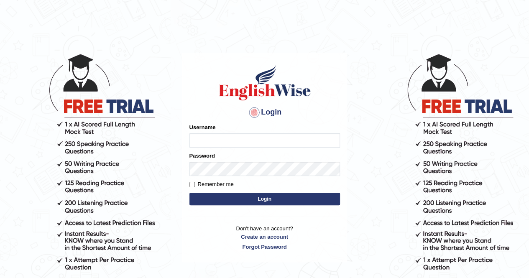
type input "Amy1976"
click at [257, 200] on button "Login" at bounding box center [265, 199] width 151 height 13
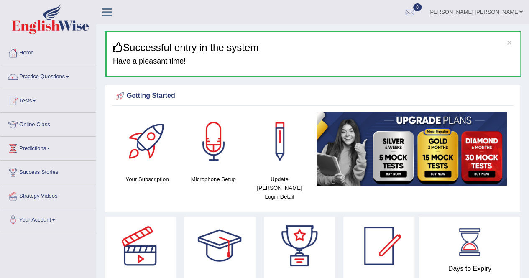
click at [498, 231] on div "Days to Expiry 170 Renew Subscription" at bounding box center [469, 269] width 87 height 92
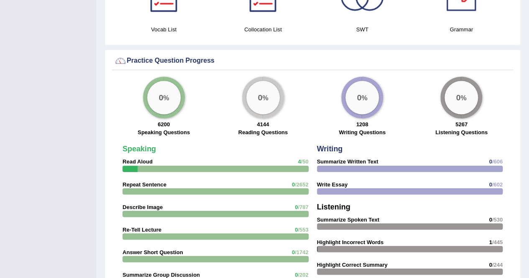
scroll to position [608, 0]
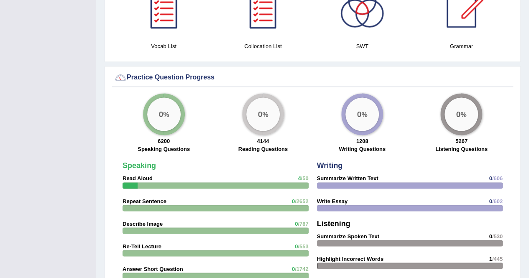
click at [470, 42] on h4 "Grammar" at bounding box center [461, 46] width 91 height 9
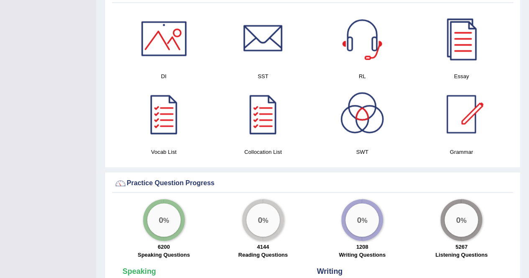
scroll to position [491, 0]
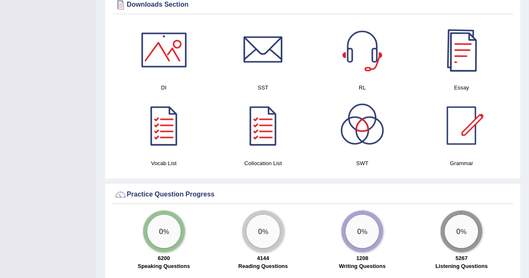
click at [473, 35] on div at bounding box center [461, 50] width 59 height 59
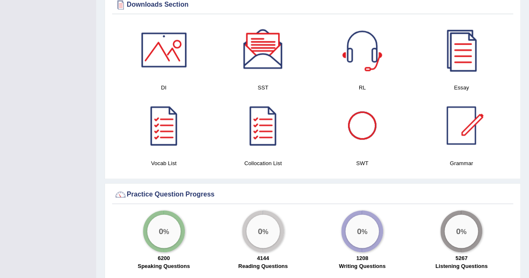
click at [365, 108] on div at bounding box center [362, 125] width 59 height 59
click at [377, 35] on div at bounding box center [362, 50] width 59 height 59
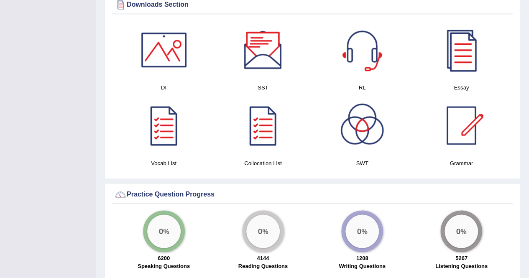
click at [257, 38] on div at bounding box center [263, 50] width 59 height 59
click at [168, 41] on div at bounding box center [164, 50] width 59 height 59
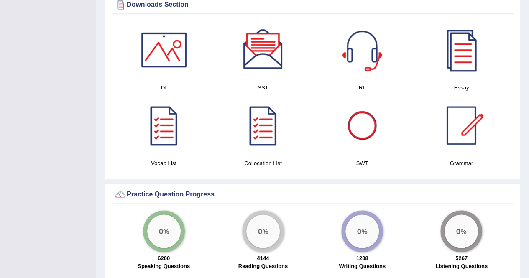
click at [355, 120] on div at bounding box center [362, 125] width 59 height 59
click at [159, 226] on big "0" at bounding box center [161, 230] width 5 height 9
click at [161, 262] on label "Speaking Questions" at bounding box center [164, 266] width 52 height 8
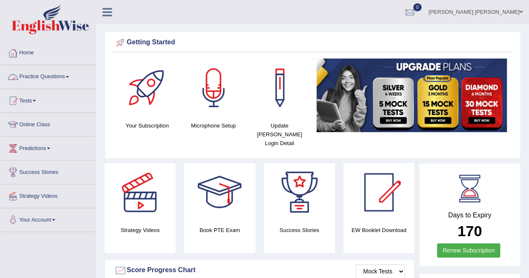
click at [69, 74] on link "Practice Questions" at bounding box center [47, 75] width 95 height 21
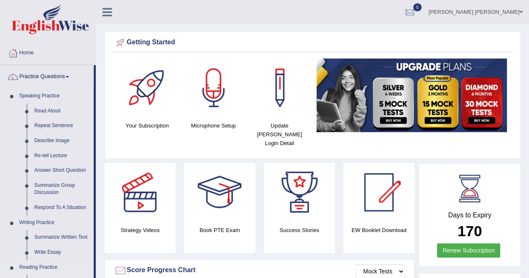
click at [61, 272] on link "Reading Practice" at bounding box center [54, 267] width 78 height 15
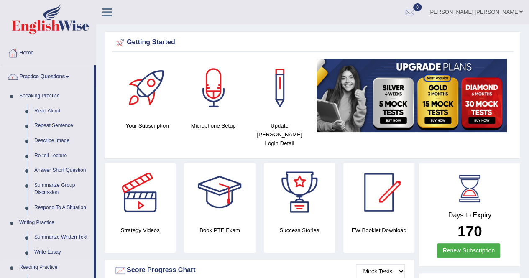
click at [51, 265] on link "Reading Practice" at bounding box center [54, 267] width 78 height 15
click at [33, 266] on link "Reading Practice" at bounding box center [54, 267] width 78 height 15
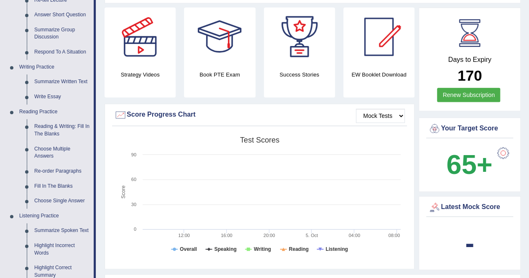
scroll to position [162, 0]
